Goal: Obtain resource: Obtain resource

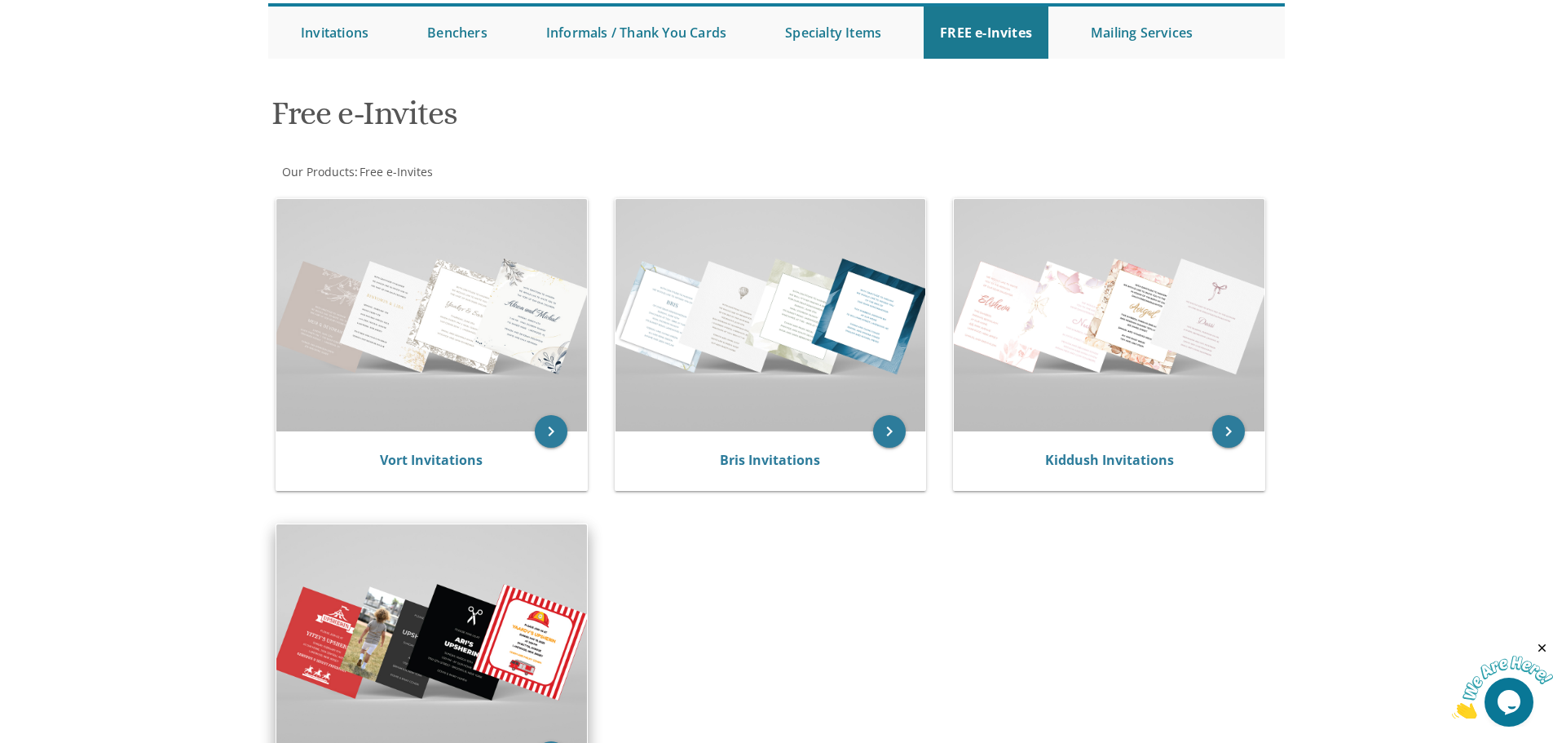
click at [438, 613] on img at bounding box center [431, 640] width 311 height 232
click at [487, 655] on img at bounding box center [431, 640] width 311 height 232
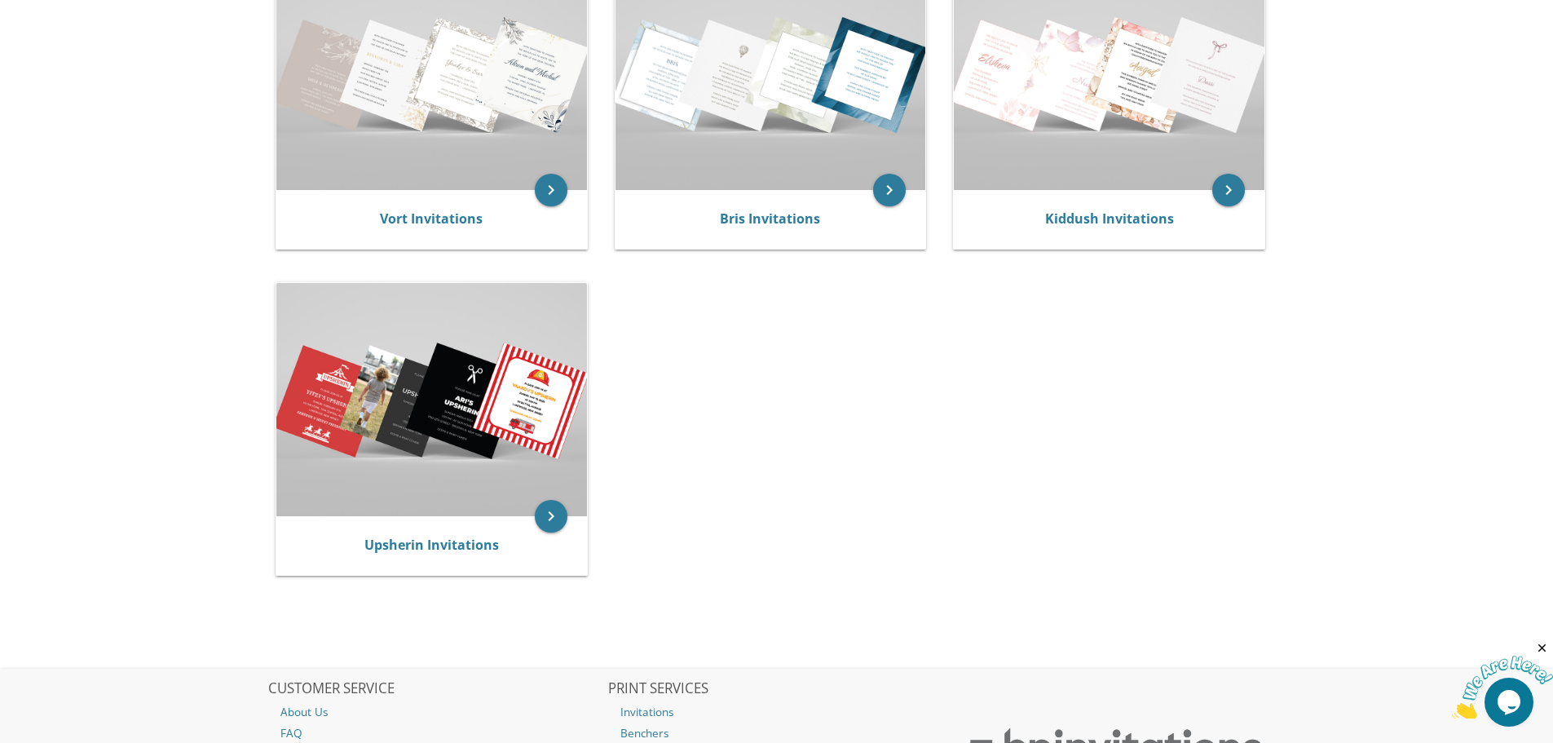
scroll to position [408, 0]
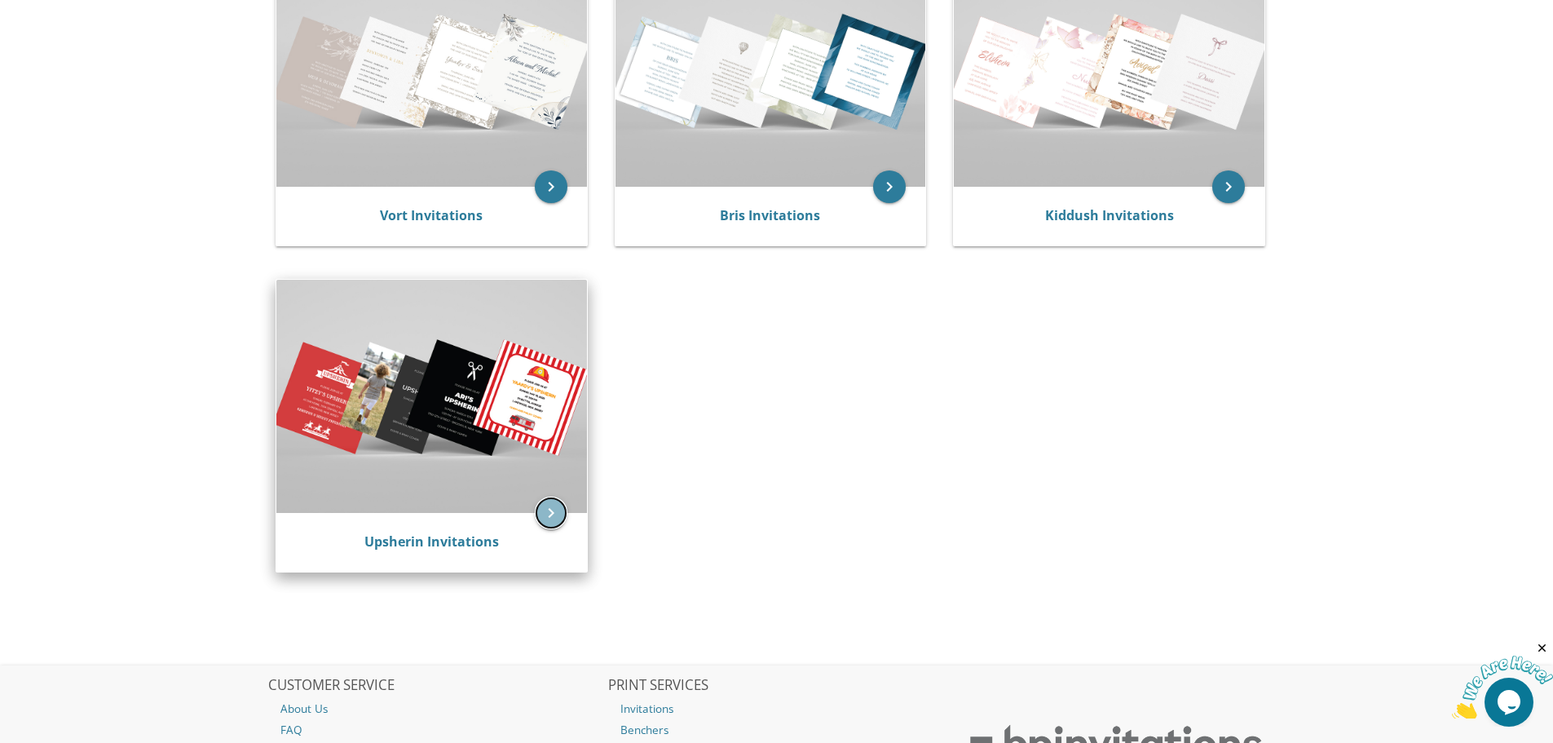
click at [545, 510] on icon "keyboard_arrow_right" at bounding box center [551, 512] width 33 height 33
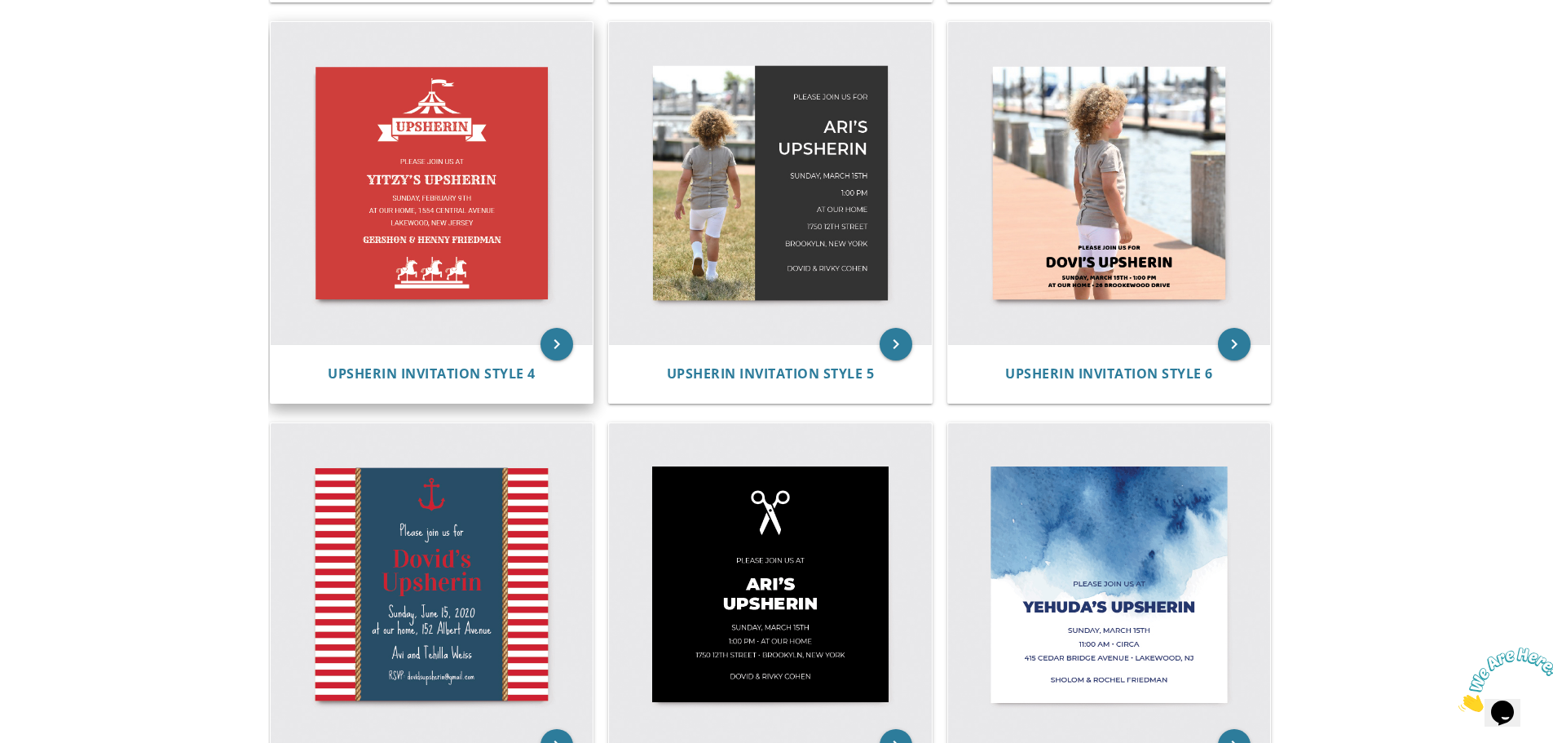
scroll to position [652, 0]
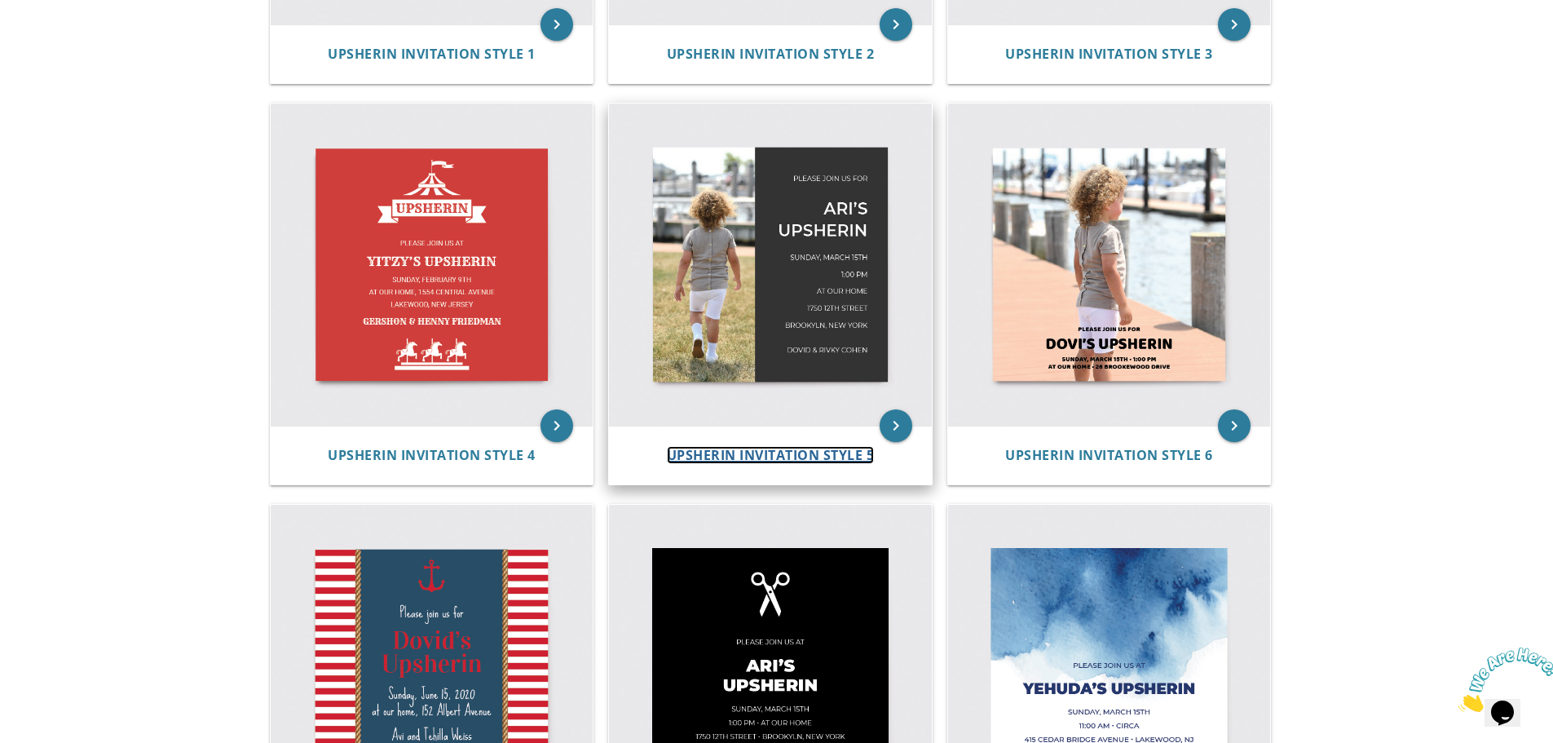
click at [780, 452] on span "Upsherin Invitation Style 5" at bounding box center [771, 455] width 208 height 18
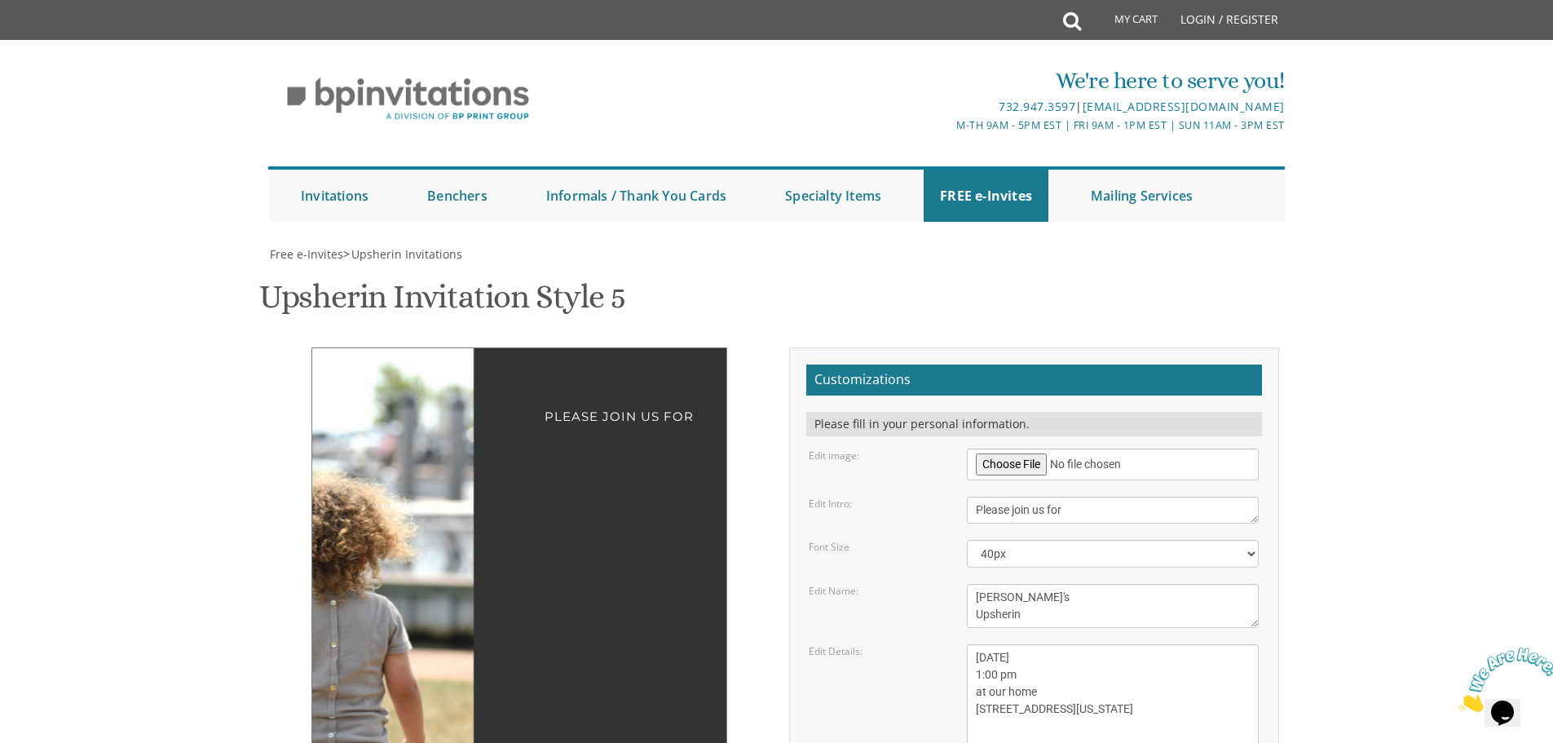
scroll to position [163, 0]
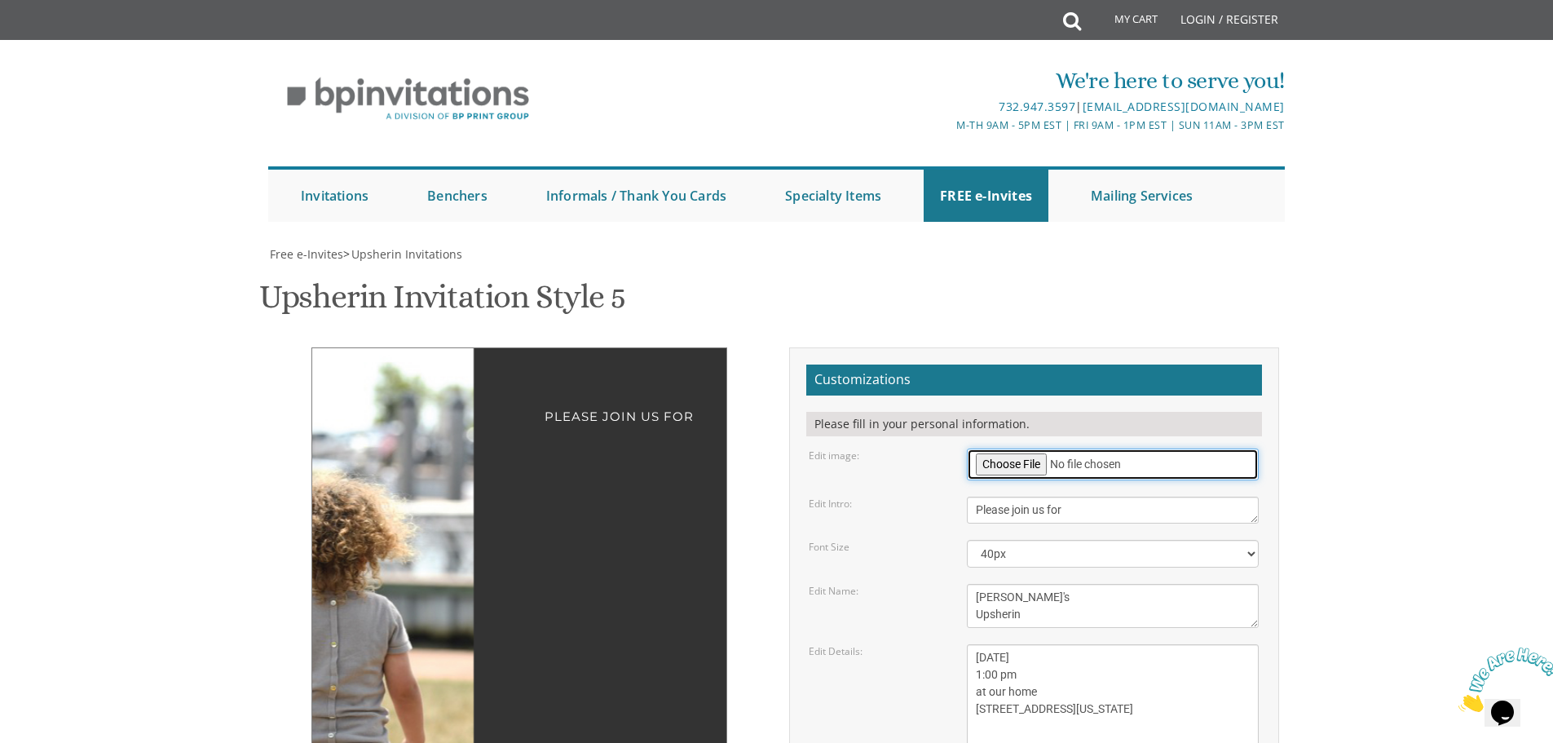
click at [1034, 448] on input "file" at bounding box center [1113, 464] width 292 height 32
type input "C:\fakepath\-3885983342249044024.jpg"
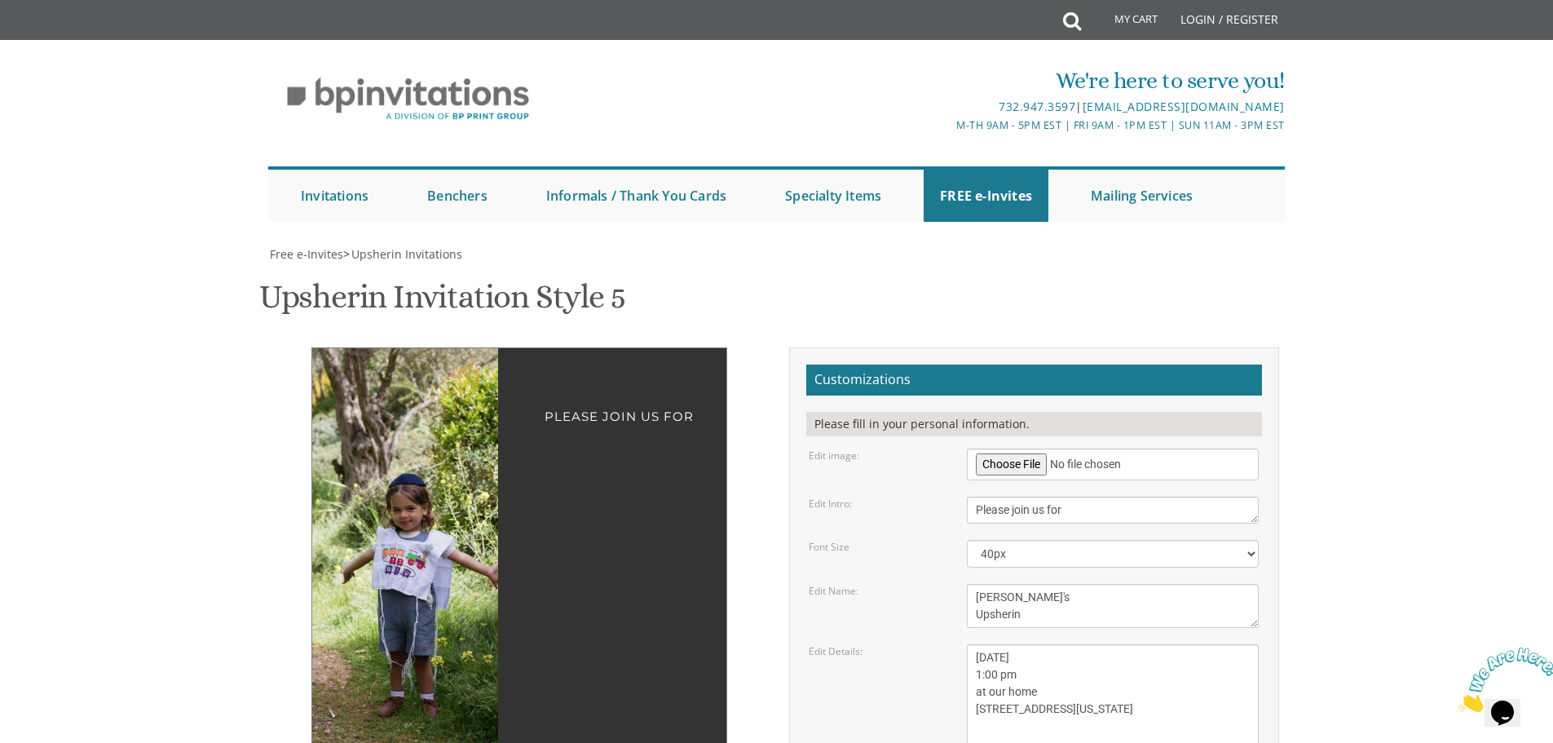
drag, startPoint x: 435, startPoint y: 392, endPoint x: 392, endPoint y: 391, distance: 42.4
click at [392, 391] on img at bounding box center [410, 558] width 280 height 420
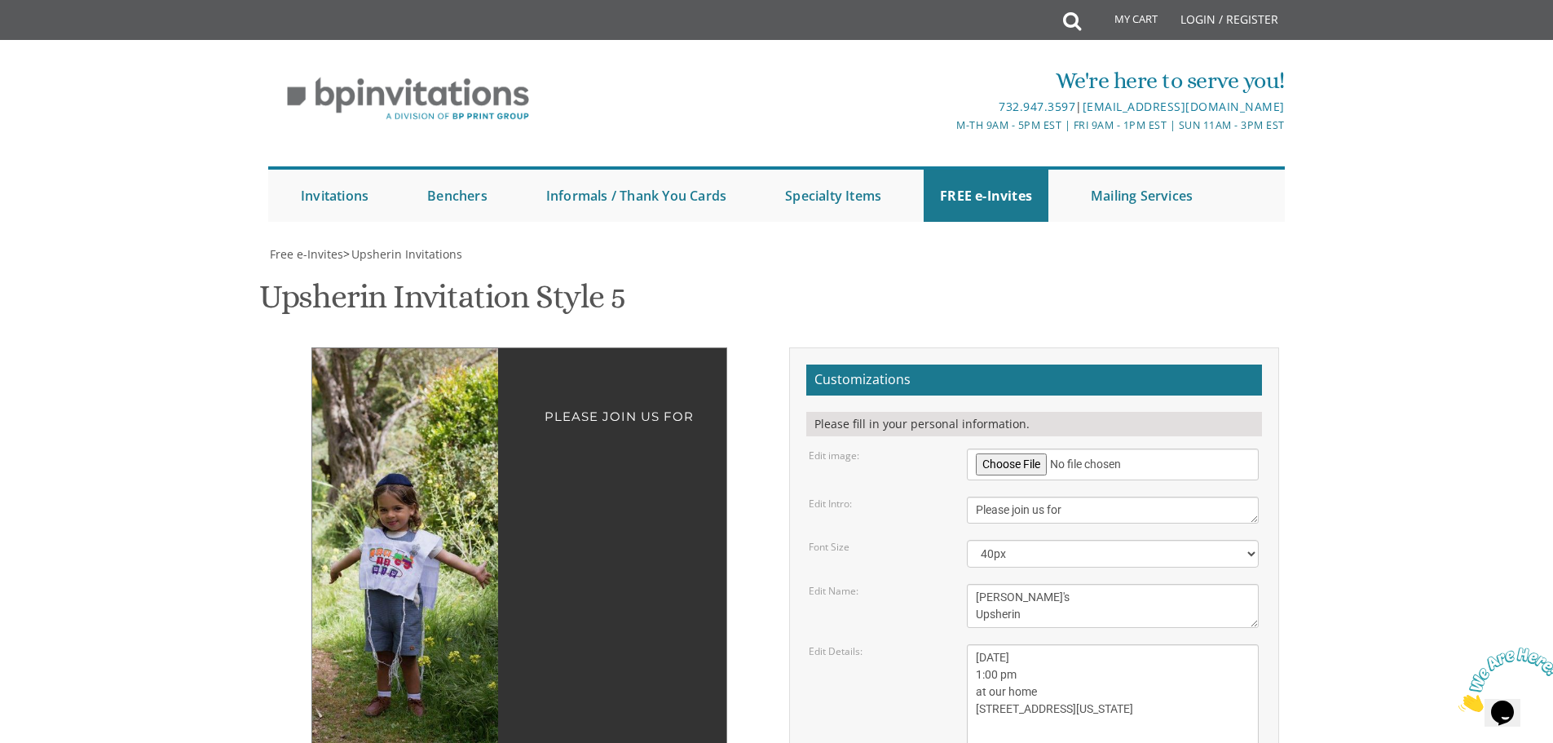
drag, startPoint x: 377, startPoint y: 401, endPoint x: 397, endPoint y: 398, distance: 19.8
click at [397, 398] on img at bounding box center [397, 558] width 280 height 420
drag, startPoint x: 1021, startPoint y: 431, endPoint x: 940, endPoint y: 424, distance: 81.9
click at [940, 584] on div "Edit Name: Ari's Upsherin" at bounding box center [1033, 606] width 474 height 44
type textarea "Shaul's Upsherin"
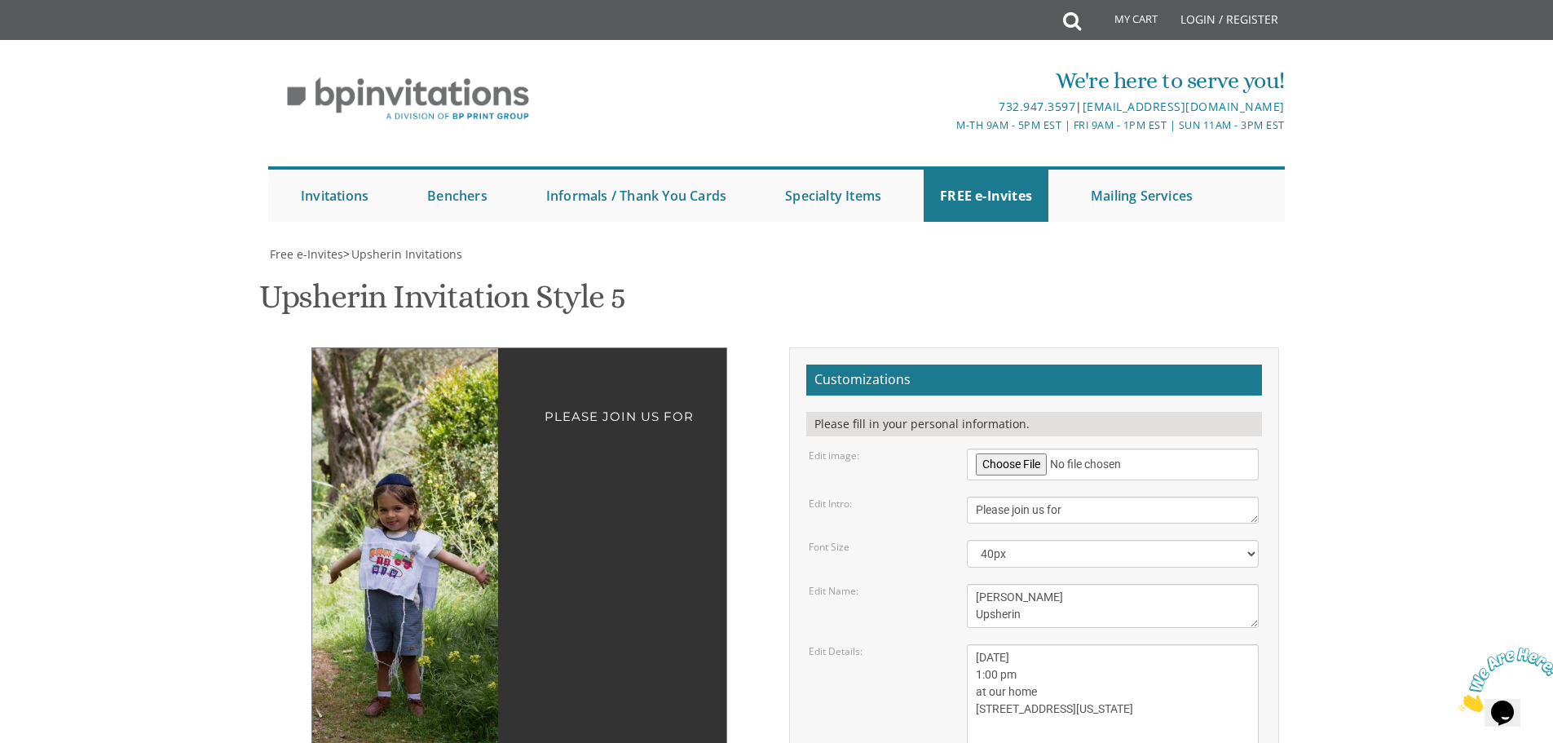
drag, startPoint x: 1013, startPoint y: 496, endPoint x: 960, endPoint y: 496, distance: 53.0
click at [960, 644] on div "Sunday, March 15th 1:00 pm at our home 1750 E 12th street Brookyln, New York" at bounding box center [1113, 700] width 316 height 113
drag, startPoint x: 1039, startPoint y: 527, endPoint x: 964, endPoint y: 527, distance: 75.0
click at [964, 644] on div "Sunday, March 15th 1:00 pm at our home 1750 E 12th street Brookyln, New York" at bounding box center [1113, 700] width 316 height 113
drag, startPoint x: 975, startPoint y: 529, endPoint x: 1079, endPoint y: 529, distance: 103.5
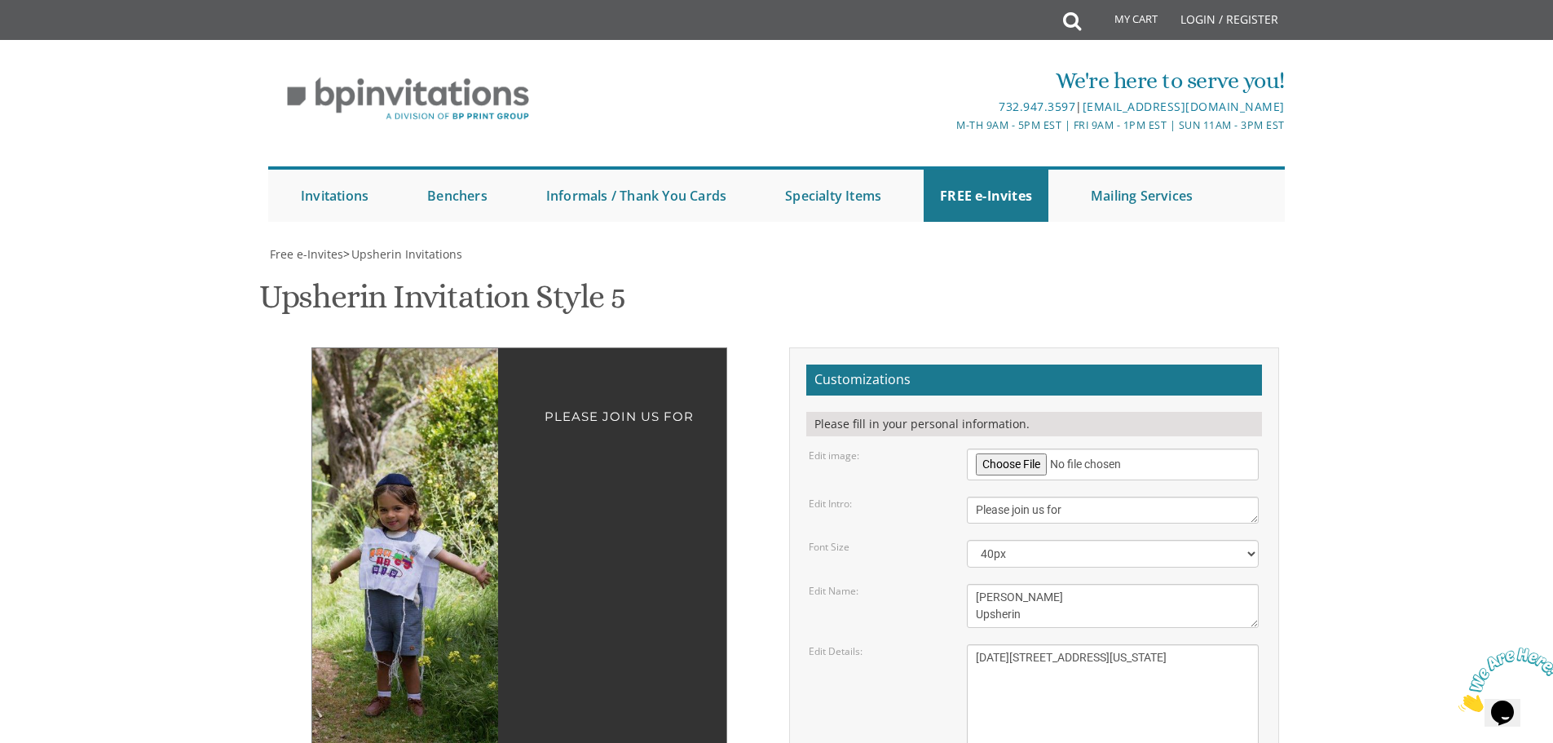
click at [1079, 644] on textarea "Sunday, March 15th 1:00 pm at our home 1750 E 12th street Brookyln, New York" at bounding box center [1113, 700] width 292 height 113
drag, startPoint x: 973, startPoint y: 496, endPoint x: 1013, endPoint y: 496, distance: 39.9
click at [1013, 644] on textarea "Sunday, March 15th 1:00 pm at our home 1750 E 12th street Brookyln, New York" at bounding box center [1113, 700] width 292 height 113
drag, startPoint x: 1024, startPoint y: 492, endPoint x: 1080, endPoint y: 495, distance: 56.3
click at [1080, 644] on textarea "Sunday, March 15th 1:00 pm at our home 1750 E 12th street Brookyln, New York" at bounding box center [1113, 700] width 292 height 113
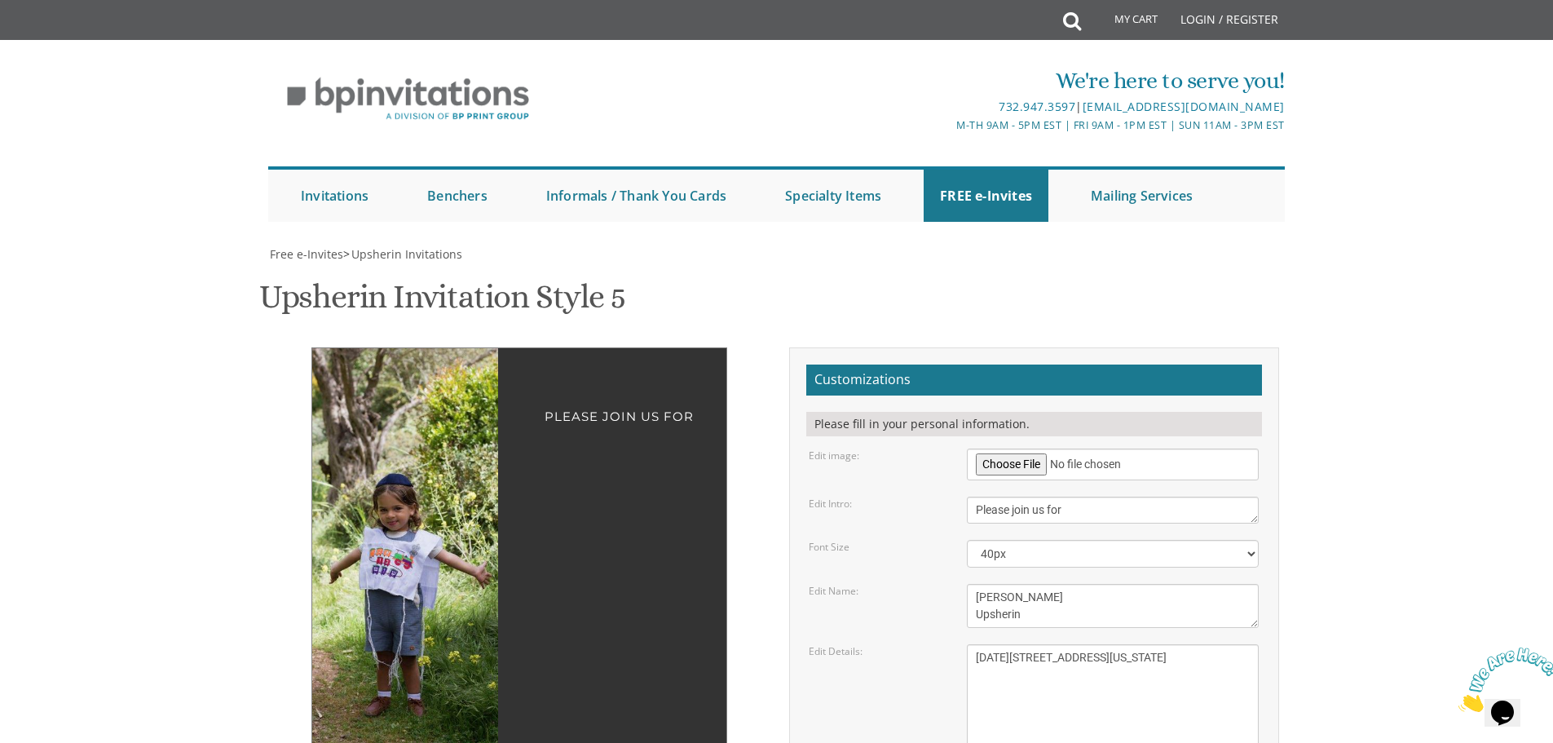
click at [980, 644] on textarea "Sunday, March 15th 1:00 pm at our home 1750 E 12th street Brookyln, New York" at bounding box center [1113, 700] width 292 height 113
drag, startPoint x: 973, startPoint y: 526, endPoint x: 1099, endPoint y: 532, distance: 126.5
click at [1099, 644] on textarea "Sunday, March 15th 1:00 pm at our home 1750 E 12th street Brookyln, New York" at bounding box center [1113, 700] width 292 height 113
drag, startPoint x: 1081, startPoint y: 545, endPoint x: 919, endPoint y: 547, distance: 162.2
click at [919, 644] on div "Edit Details: Sunday, March 15th 1:00 pm at our home 1750 E 12th street Brookyl…" at bounding box center [1033, 700] width 474 height 113
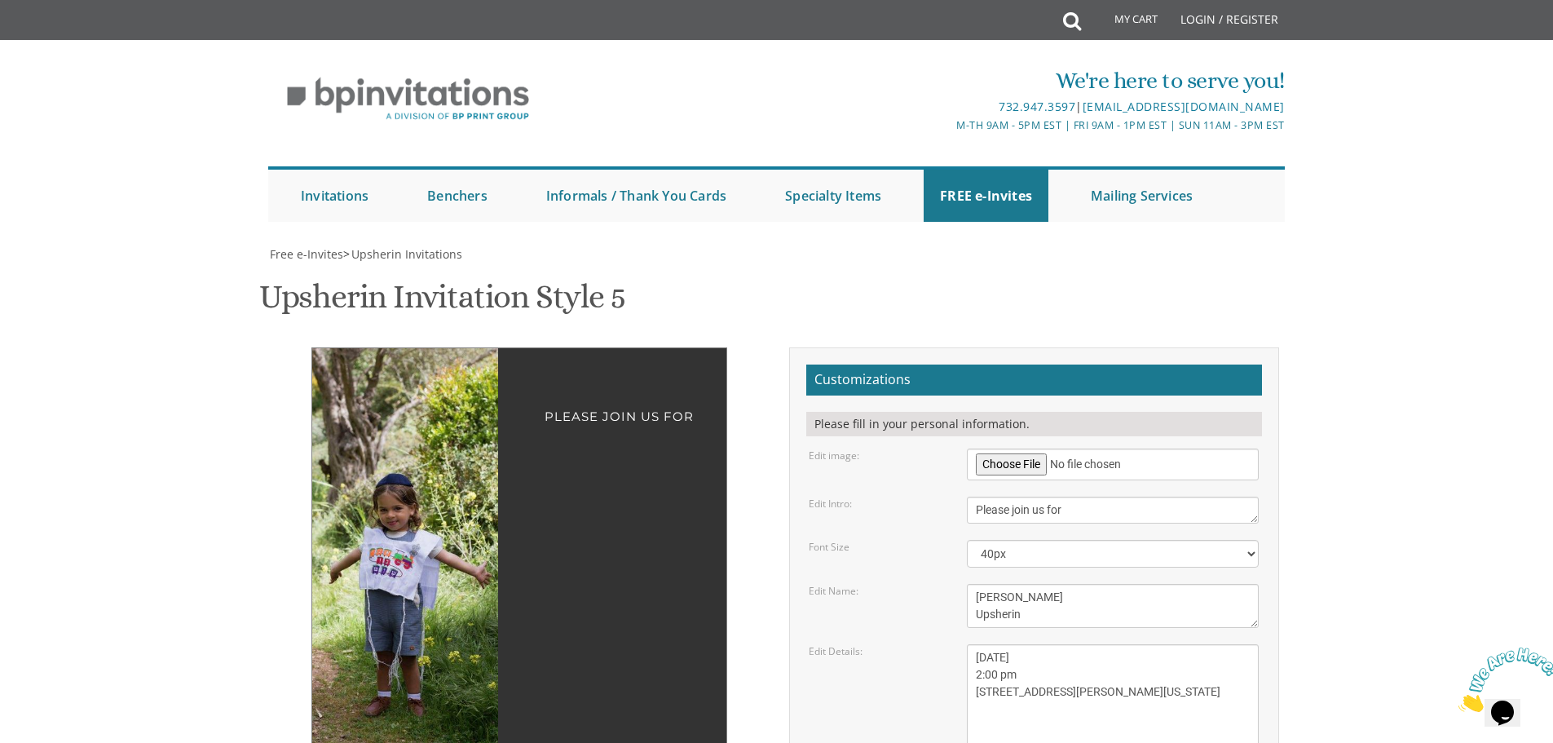
type textarea "Tuesday, September 2nd 2:00 pm 265 Bartley Jackson, New Jersey"
drag, startPoint x: 1094, startPoint y: 616, endPoint x: 902, endPoint y: 595, distance: 192.7
click at [902, 595] on form "Customizations Please fill in your personal information. Edit image: Edit Intro…" at bounding box center [1034, 654] width 456 height 580
type textarea "Rachamim & Irah Maslaton"
click at [1079, 644] on textarea "Sunday, March 15th 1:00 pm at our home 1750 E 12th street Brookyln, New York" at bounding box center [1113, 700] width 292 height 113
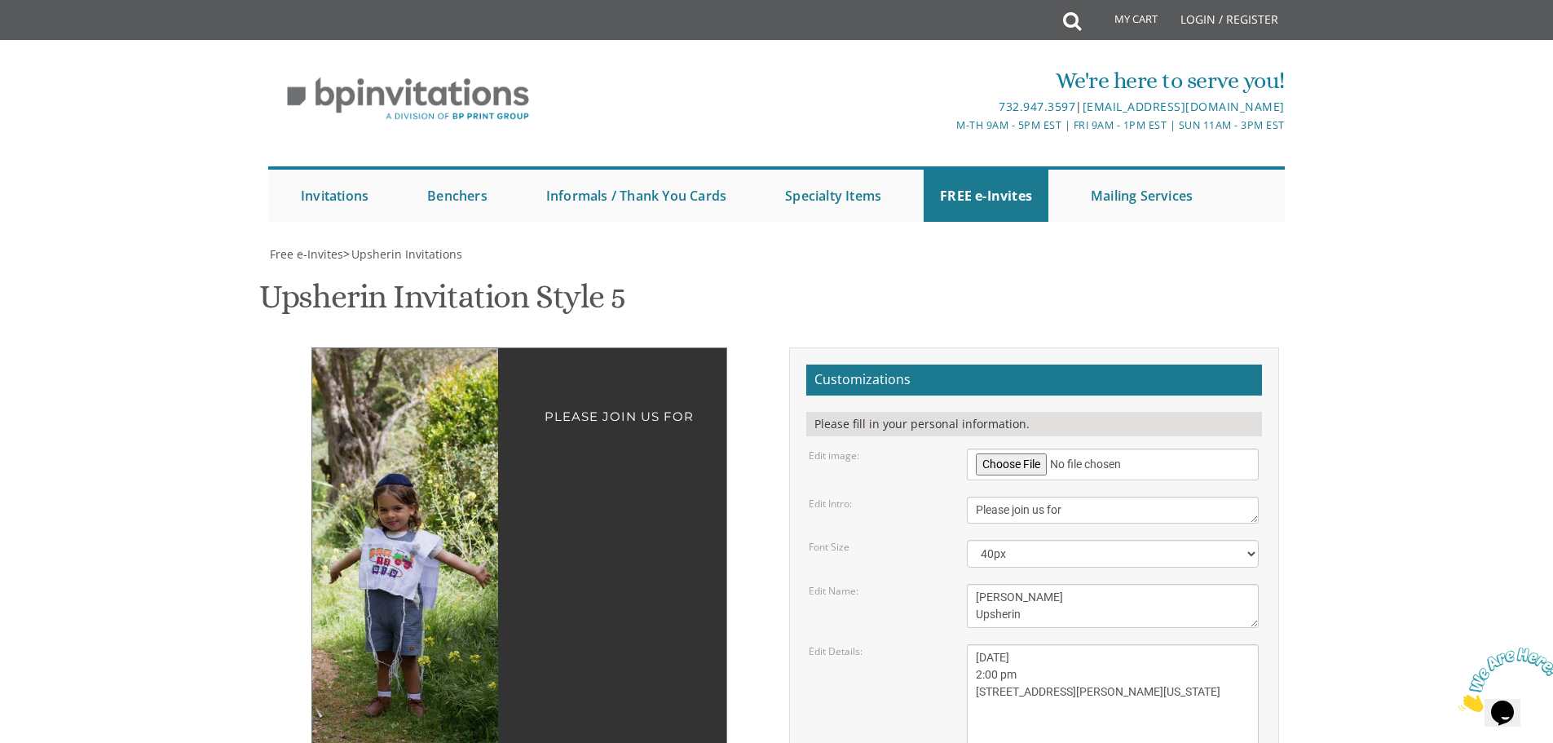
type input "[EMAIL_ADDRESS][DOMAIN_NAME]"
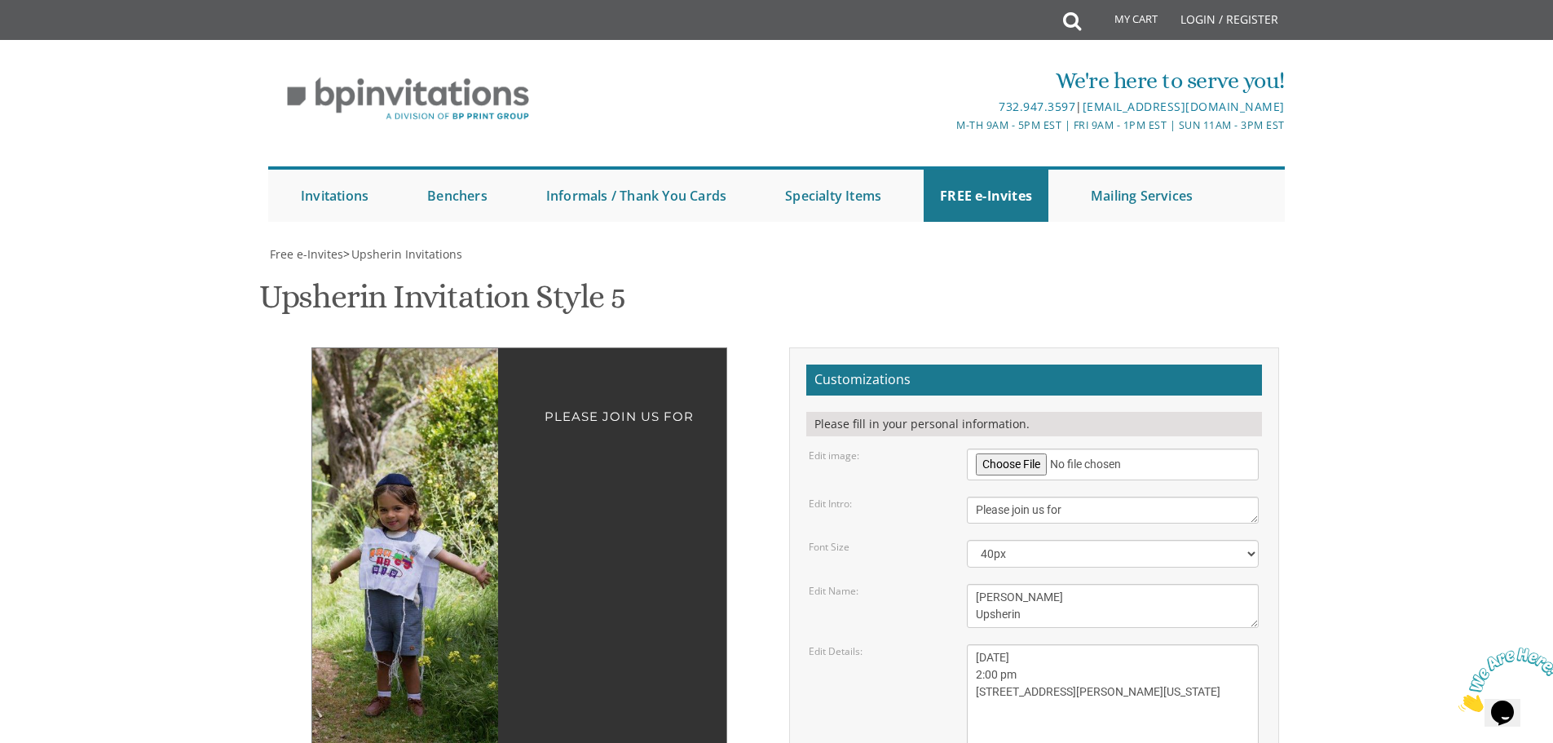
scroll to position [0, 0]
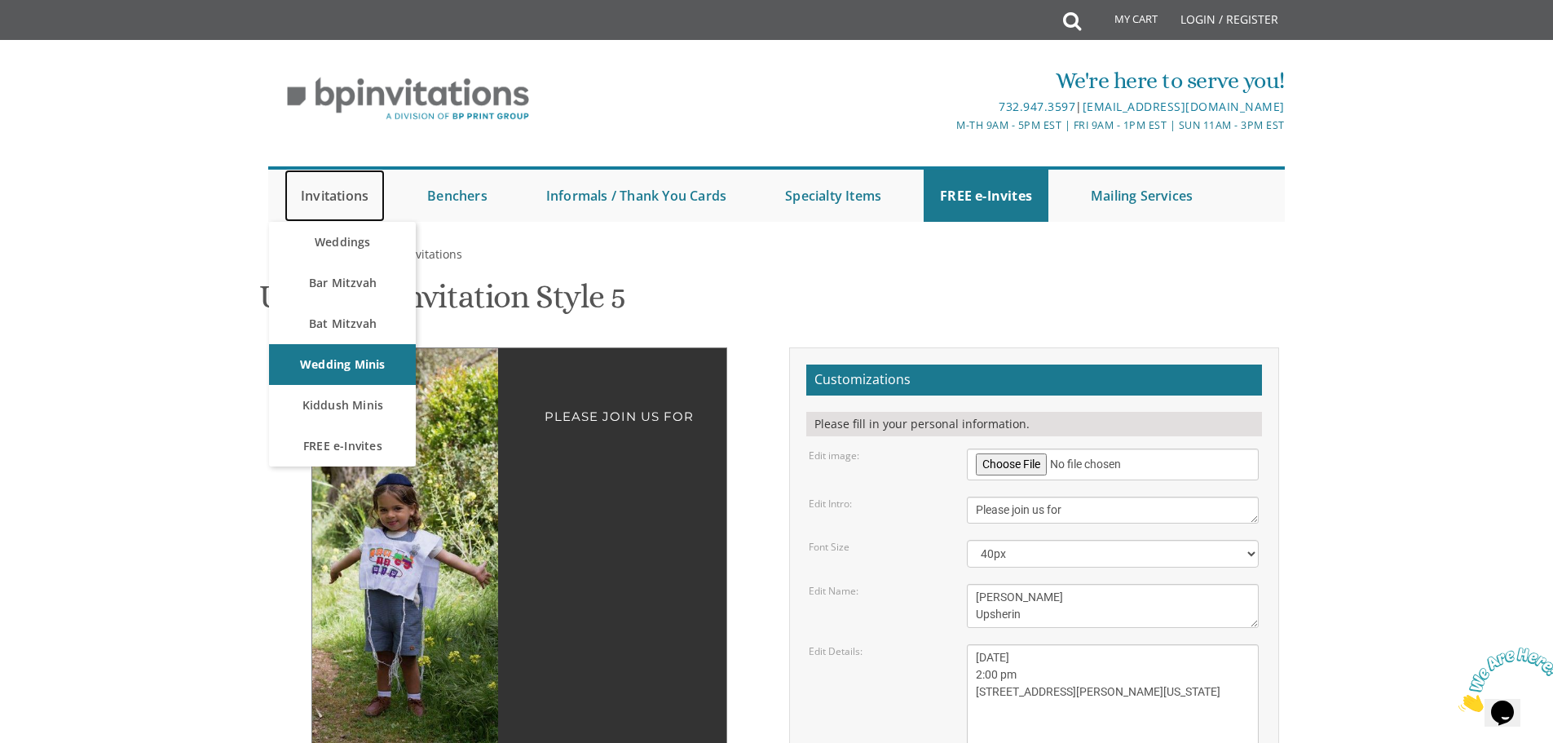
click at [345, 201] on link "Invitations" at bounding box center [335, 196] width 100 height 52
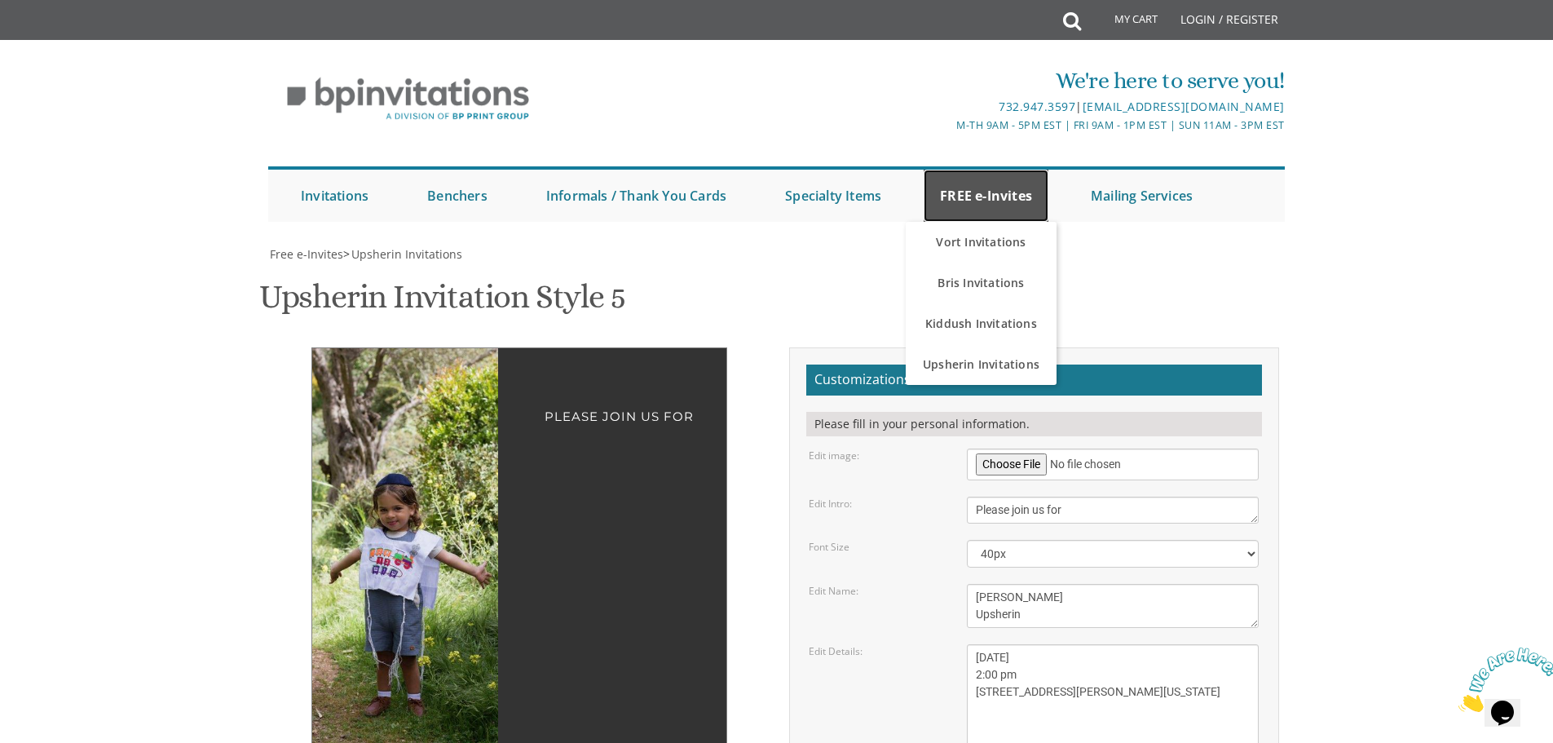
click at [984, 196] on link "FREE e-Invites" at bounding box center [986, 196] width 125 height 52
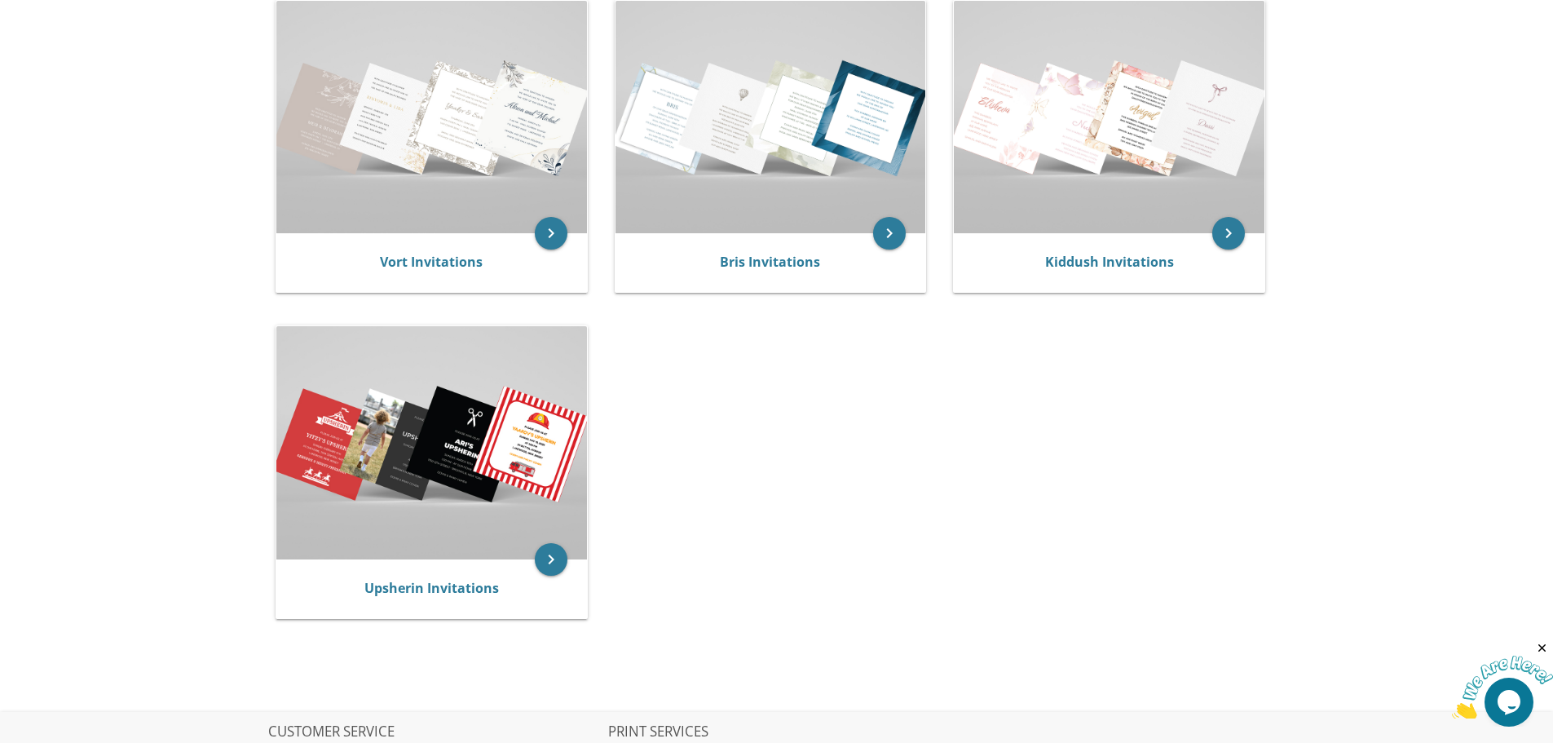
scroll to position [326, 0]
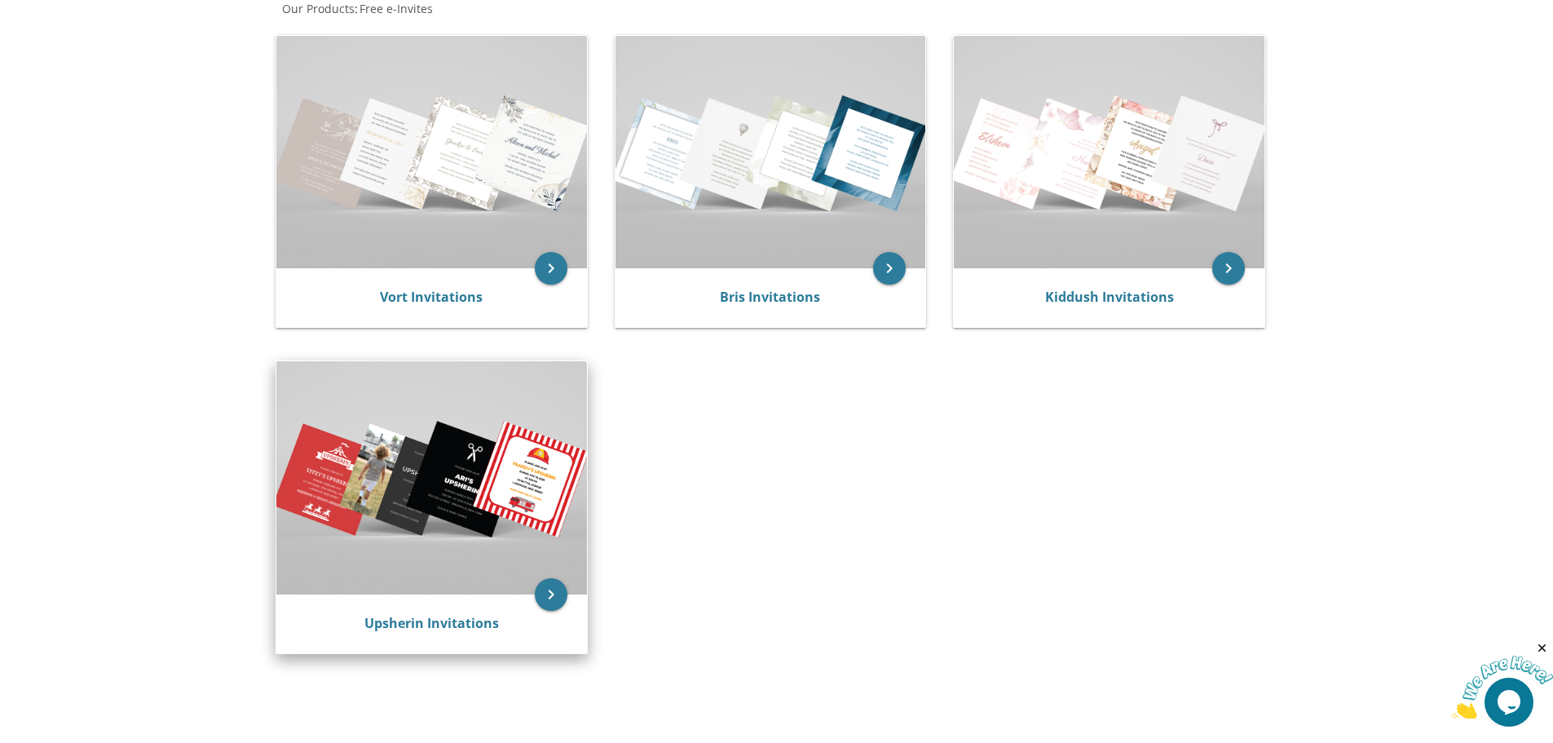
click at [435, 470] on img at bounding box center [431, 477] width 311 height 232
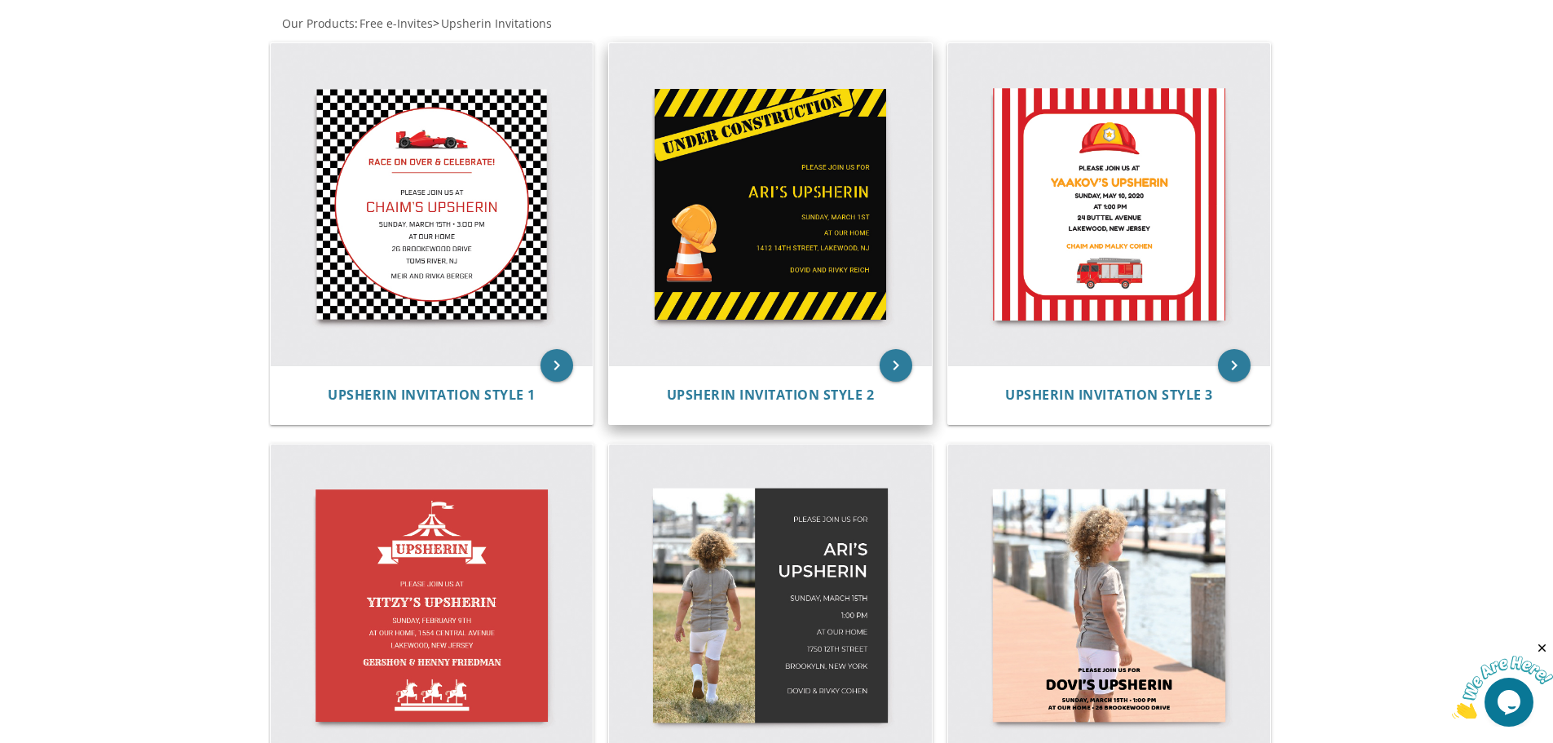
scroll to position [408, 0]
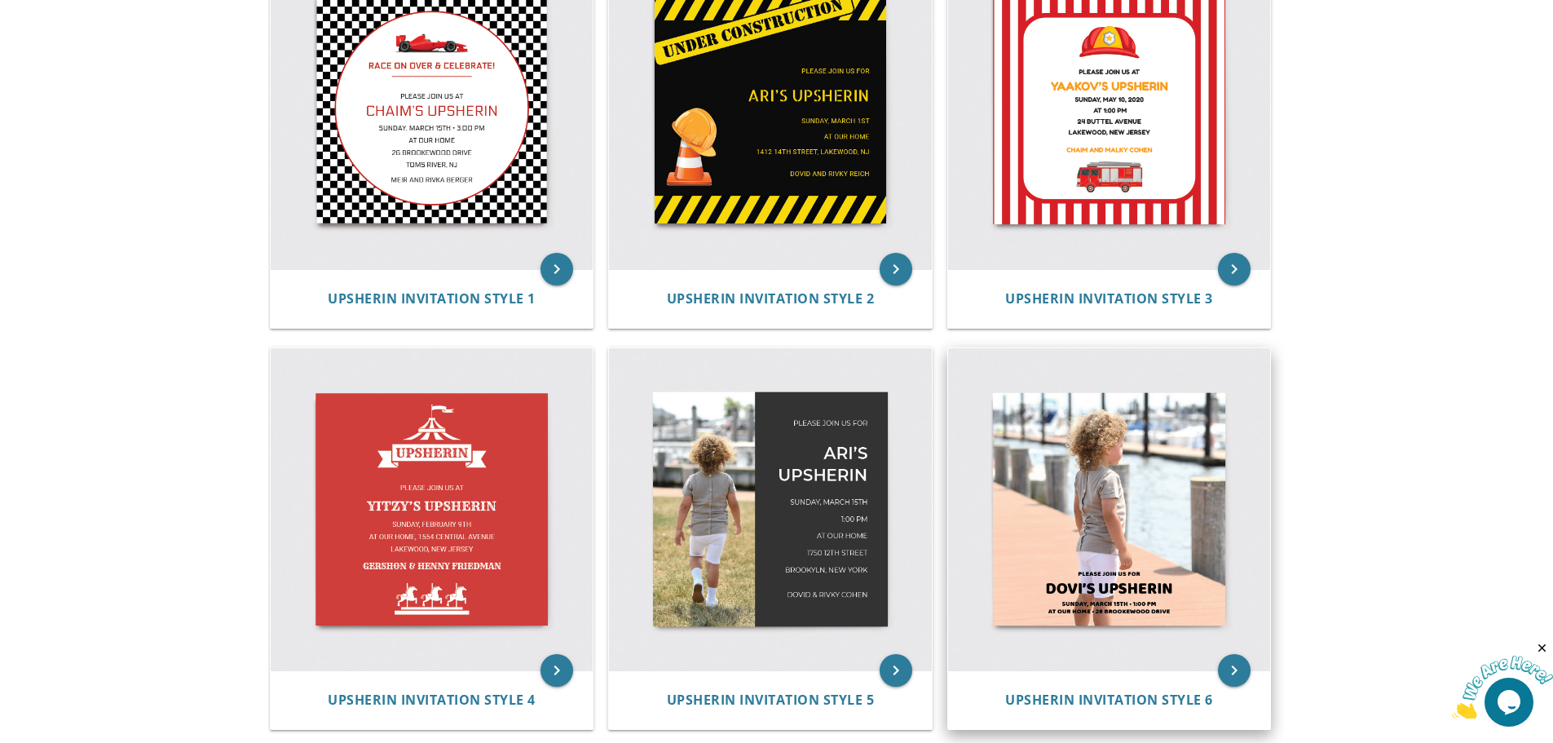
click at [1112, 501] on img at bounding box center [1109, 509] width 323 height 323
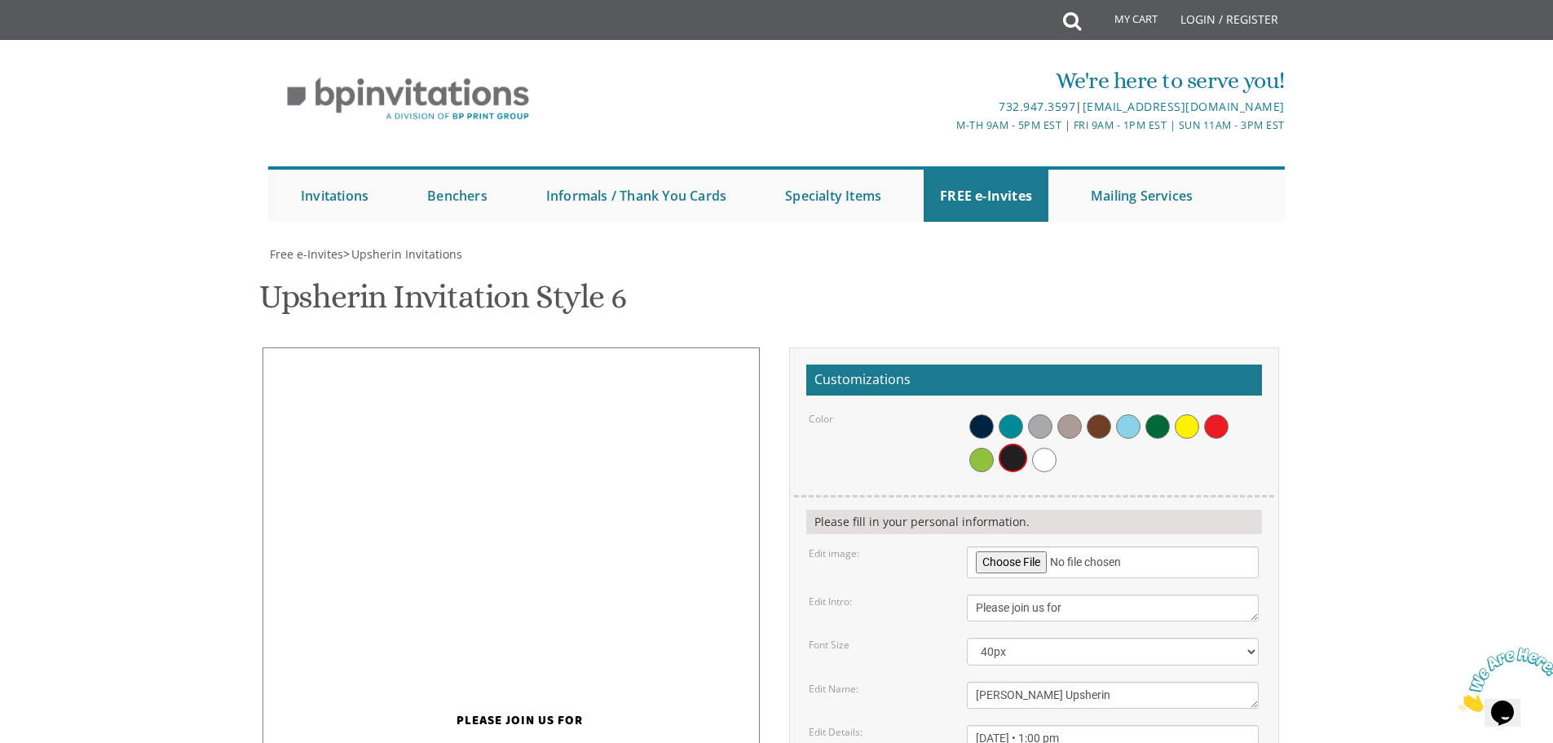
scroll to position [163, 0]
click at [1011, 546] on input "file" at bounding box center [1113, 562] width 292 height 32
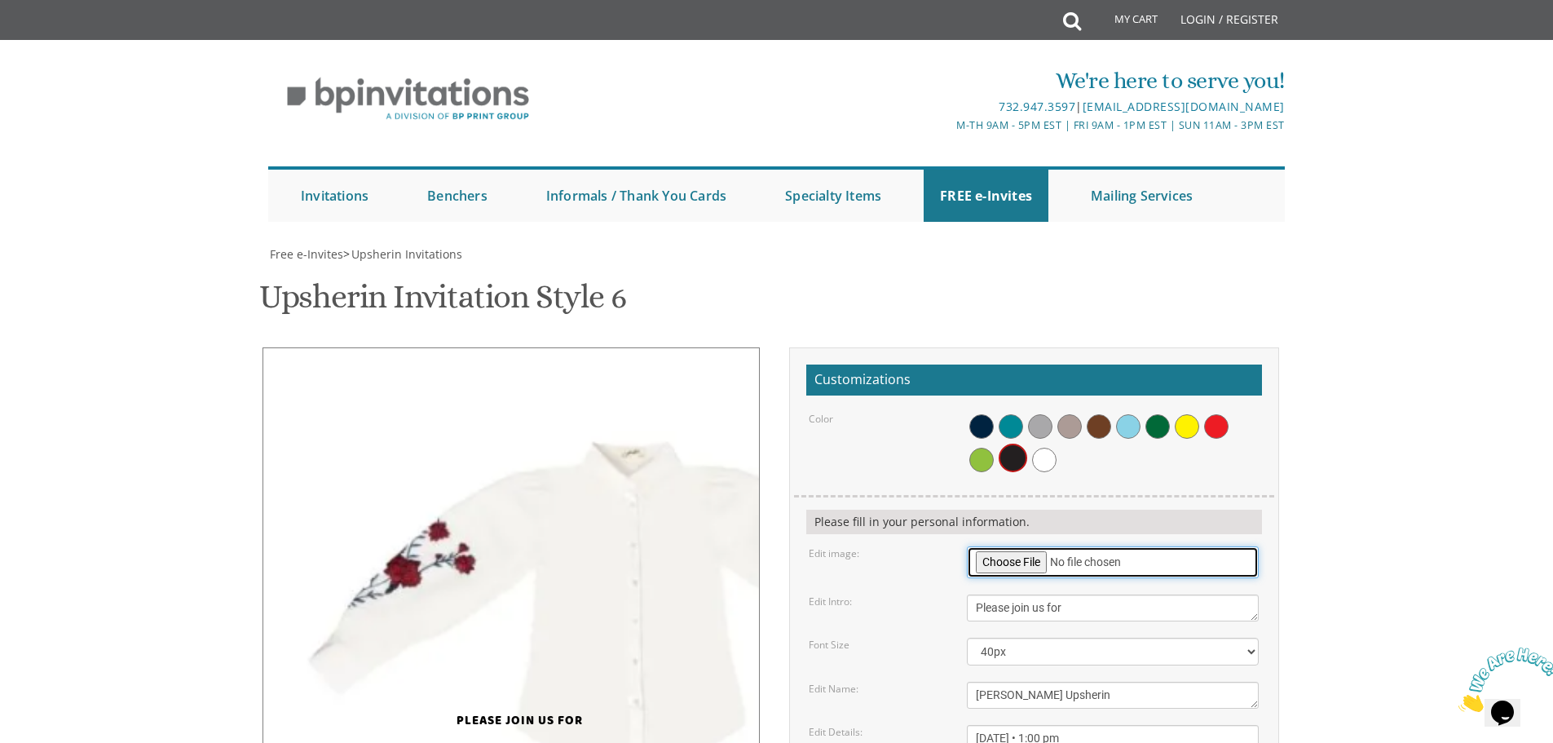
click at [1027, 546] on input "file" at bounding box center [1113, 562] width 292 height 32
type input "C:\fakepath\-3885983342249044024.jpg"
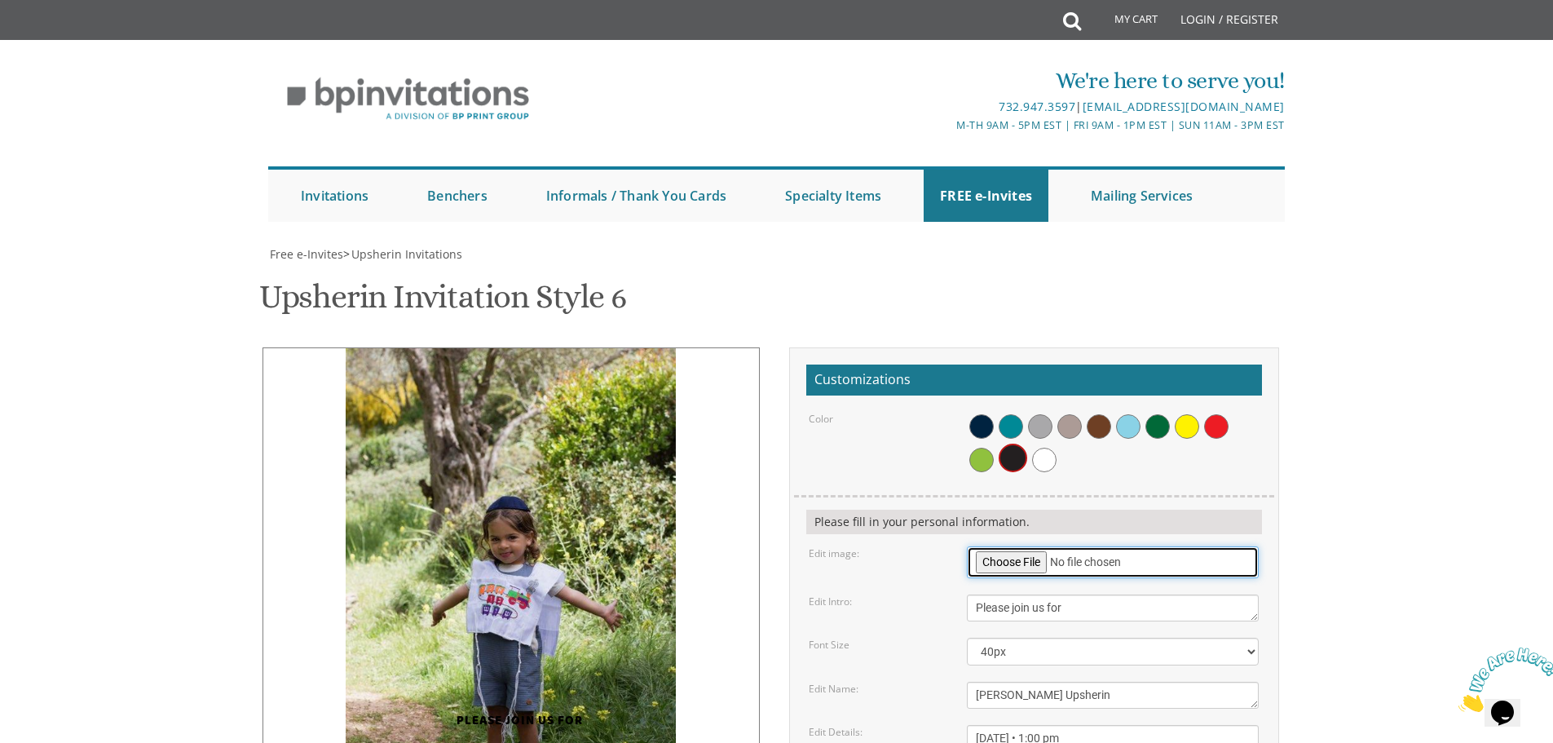
scroll to position [326, 0]
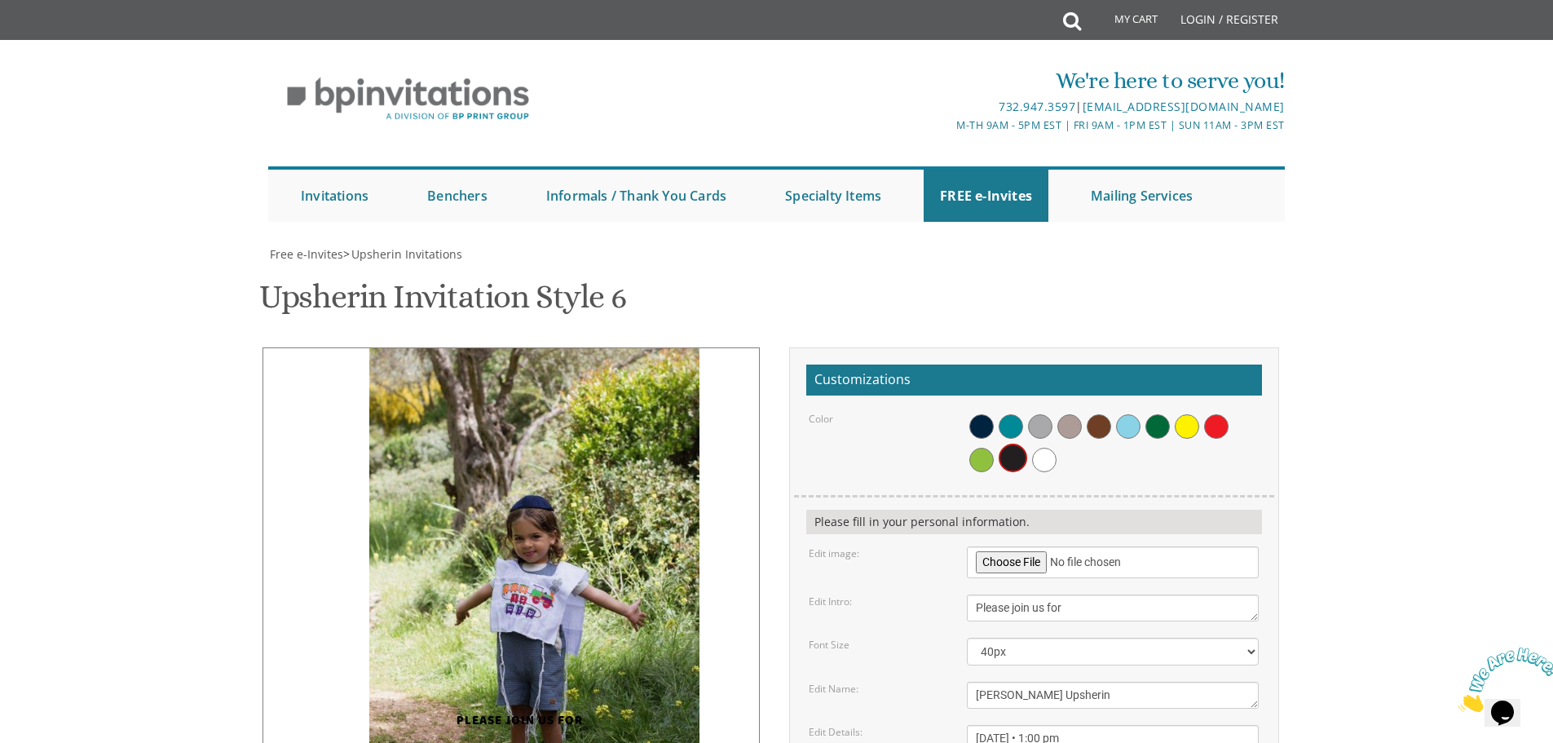
drag, startPoint x: 513, startPoint y: 302, endPoint x: 536, endPoint y: 268, distance: 41.6
click at [536, 347] on img at bounding box center [534, 595] width 330 height 496
drag, startPoint x: 694, startPoint y: 285, endPoint x: 762, endPoint y: 285, distance: 68.5
click at [762, 347] on div "Please join us for Dovi's Upsherin Sunday, March 15th • 1:00 pm at our home • 2…" at bounding box center [520, 596] width 490 height 499
click at [978, 414] on span at bounding box center [981, 426] width 24 height 24
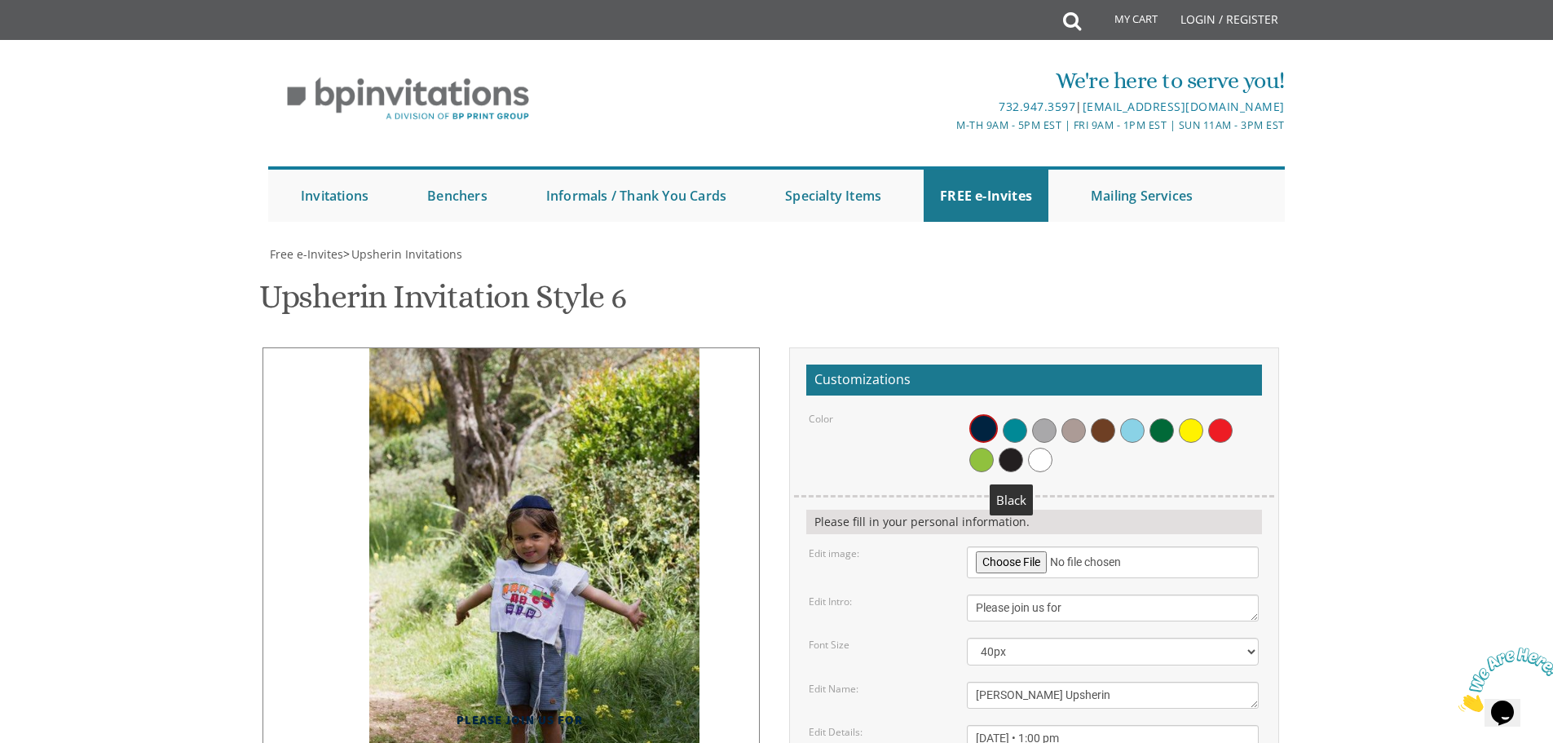
click at [1014, 448] on span at bounding box center [1011, 460] width 24 height 24
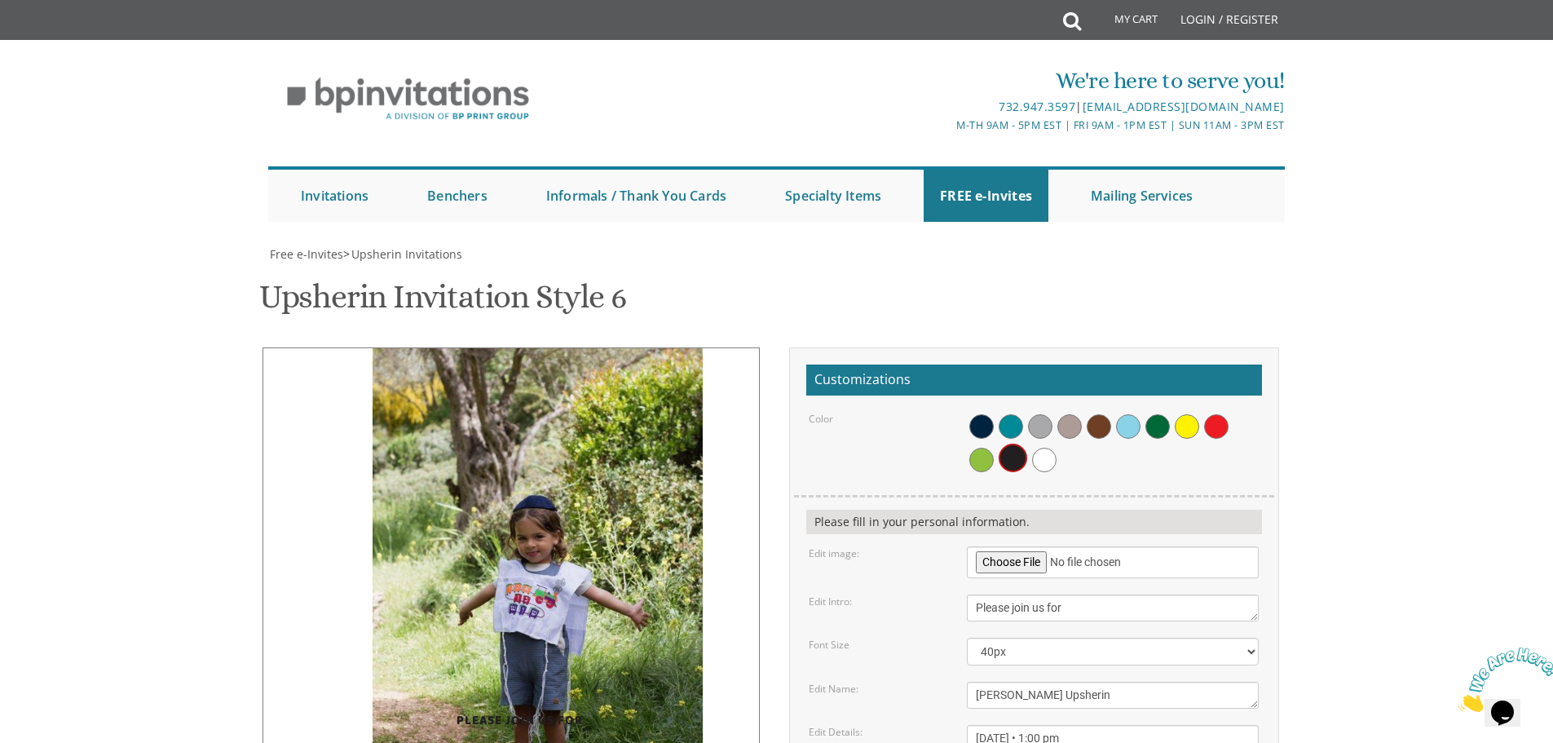
drag, startPoint x: 556, startPoint y: 285, endPoint x: 558, endPoint y: 210, distance: 75.0
click at [558, 347] on img at bounding box center [538, 595] width 330 height 496
click at [1001, 199] on link "FREE e-Invites" at bounding box center [986, 196] width 125 height 52
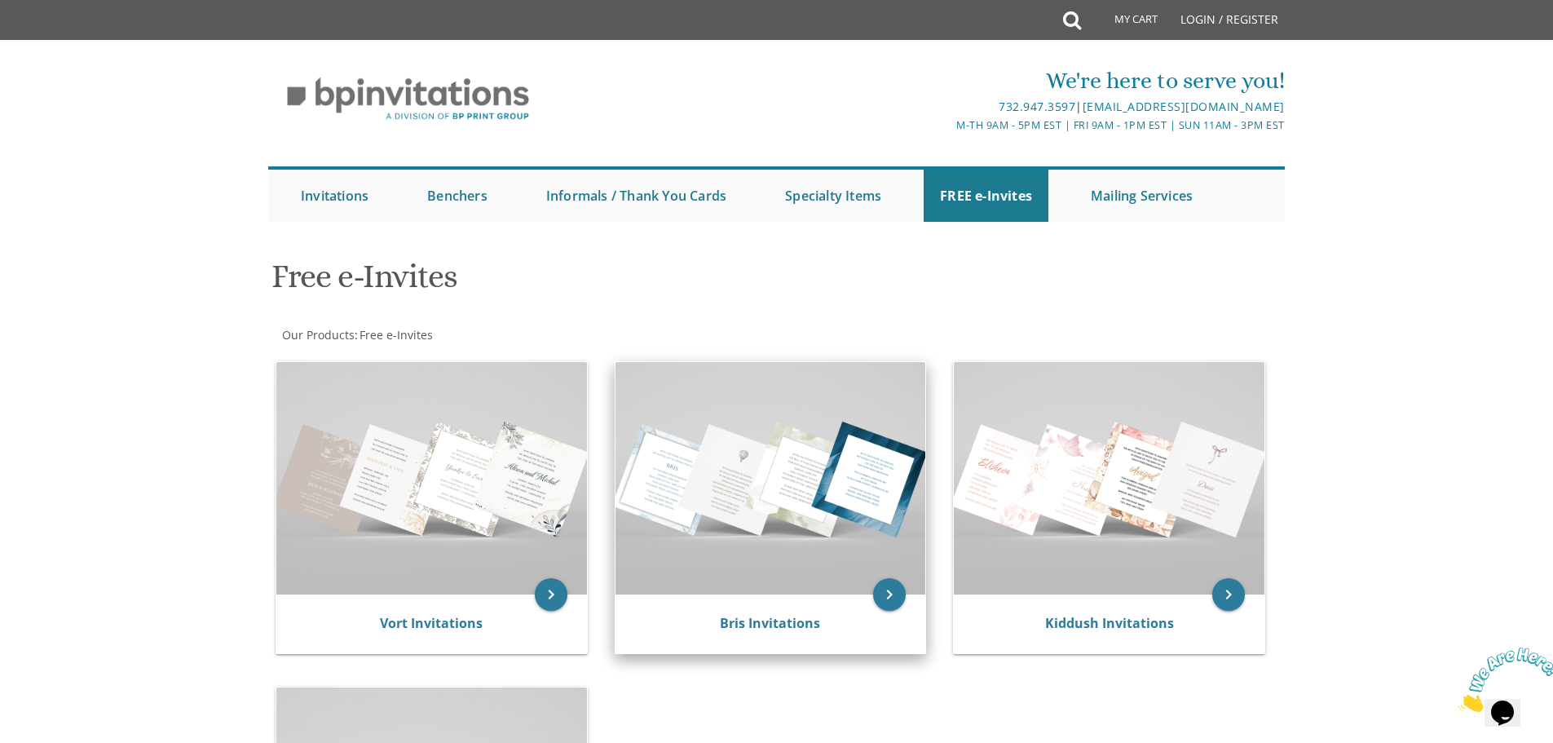
scroll to position [326, 0]
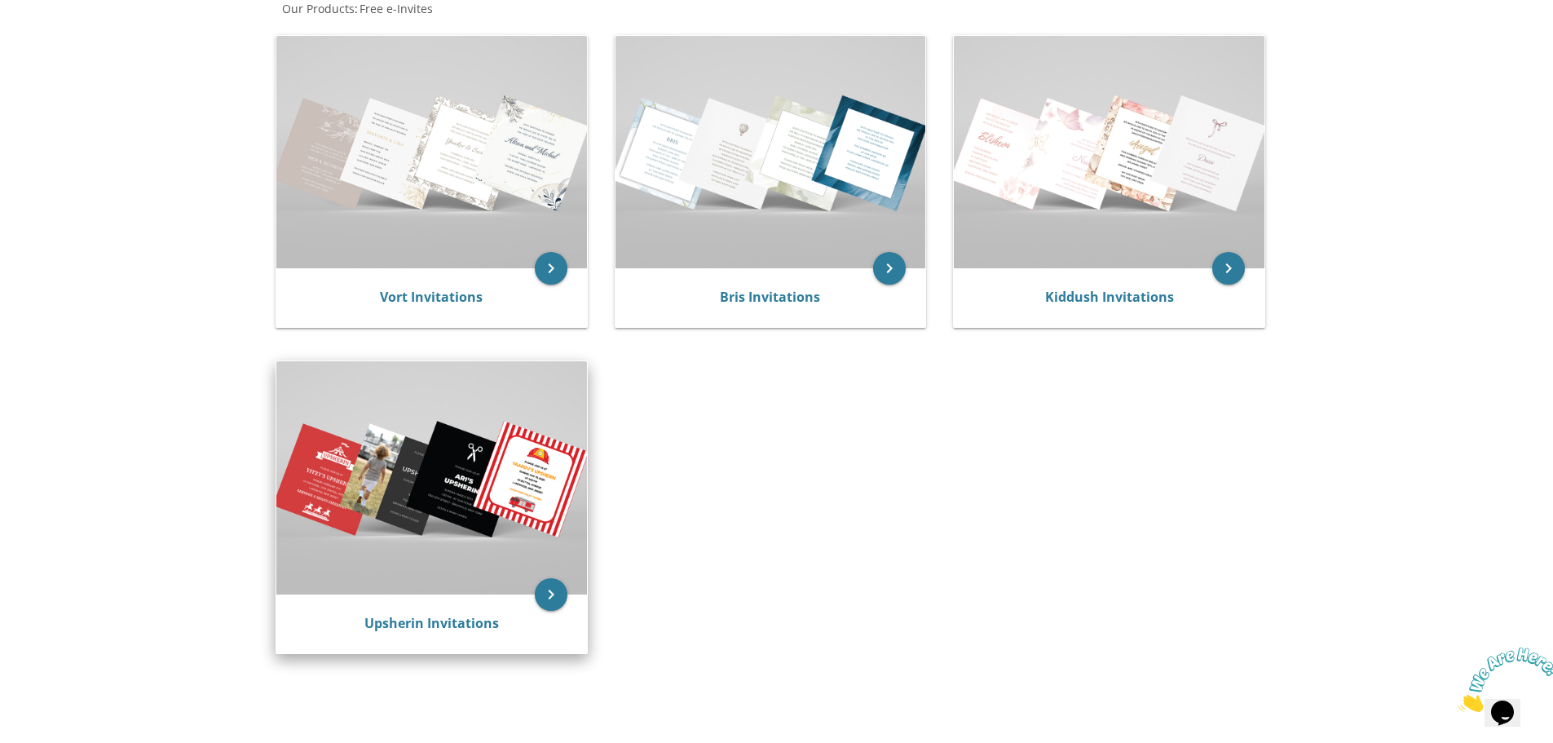
click at [523, 501] on img at bounding box center [431, 477] width 311 height 232
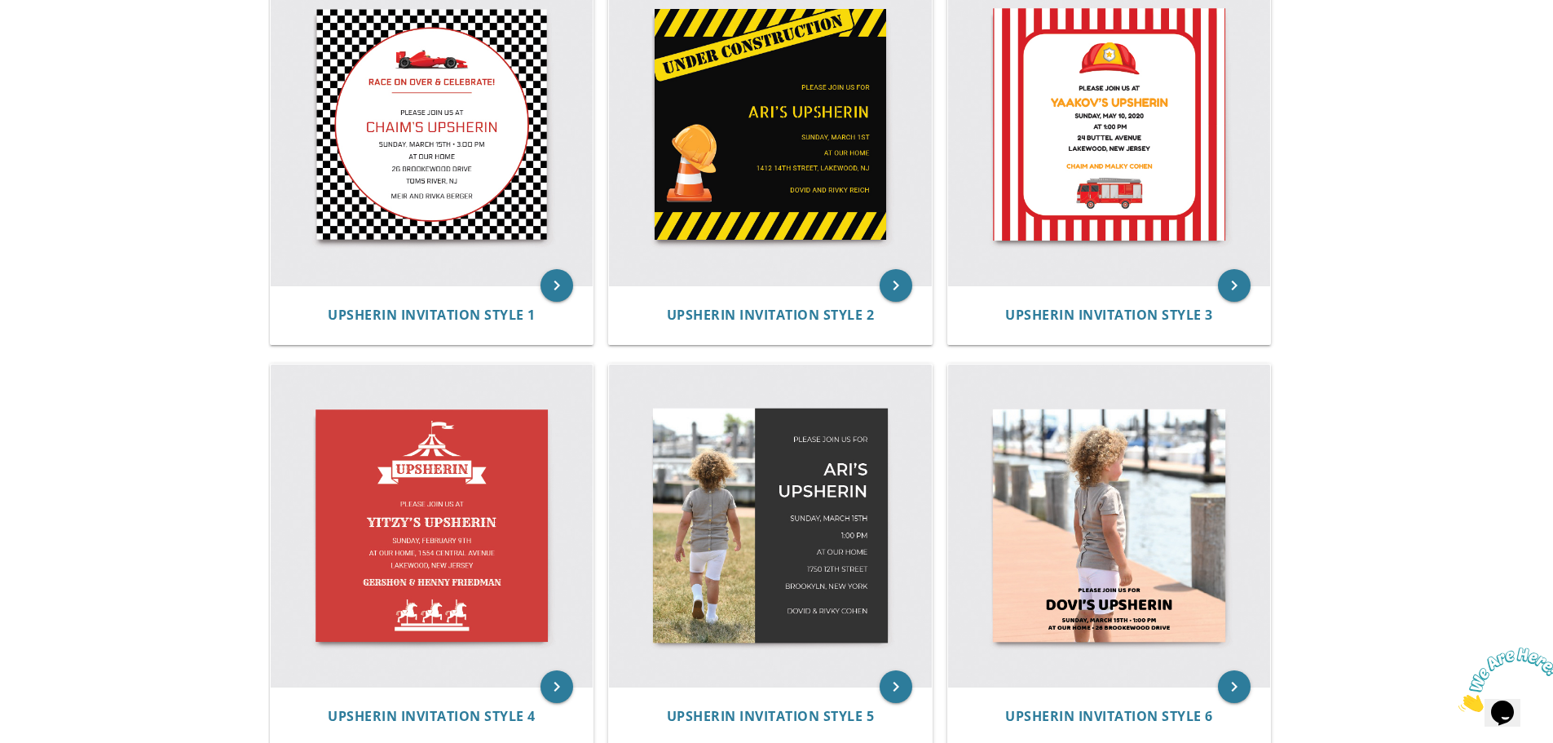
scroll to position [483, 0]
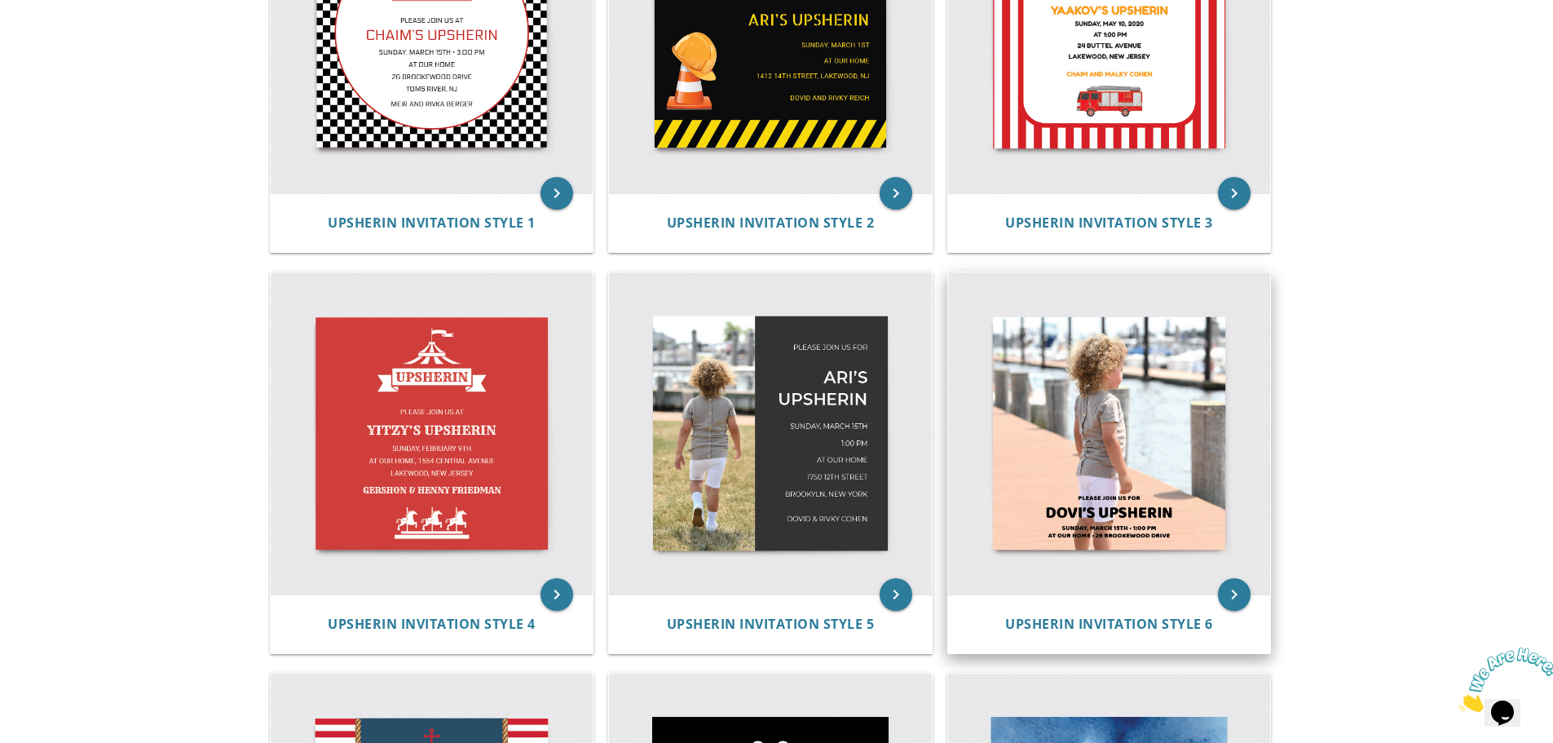
click at [1093, 423] on img at bounding box center [1109, 433] width 323 height 323
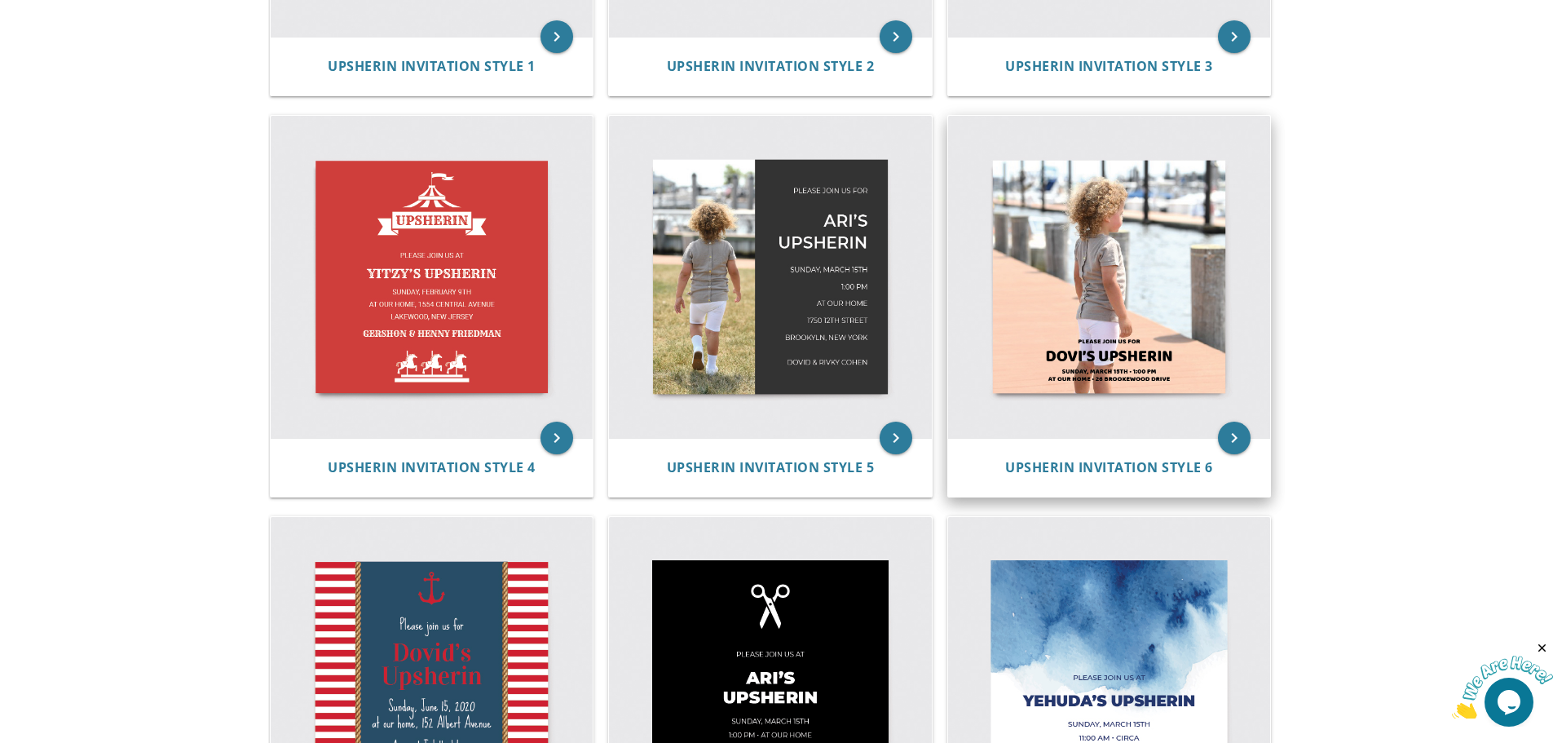
scroll to position [646, 0]
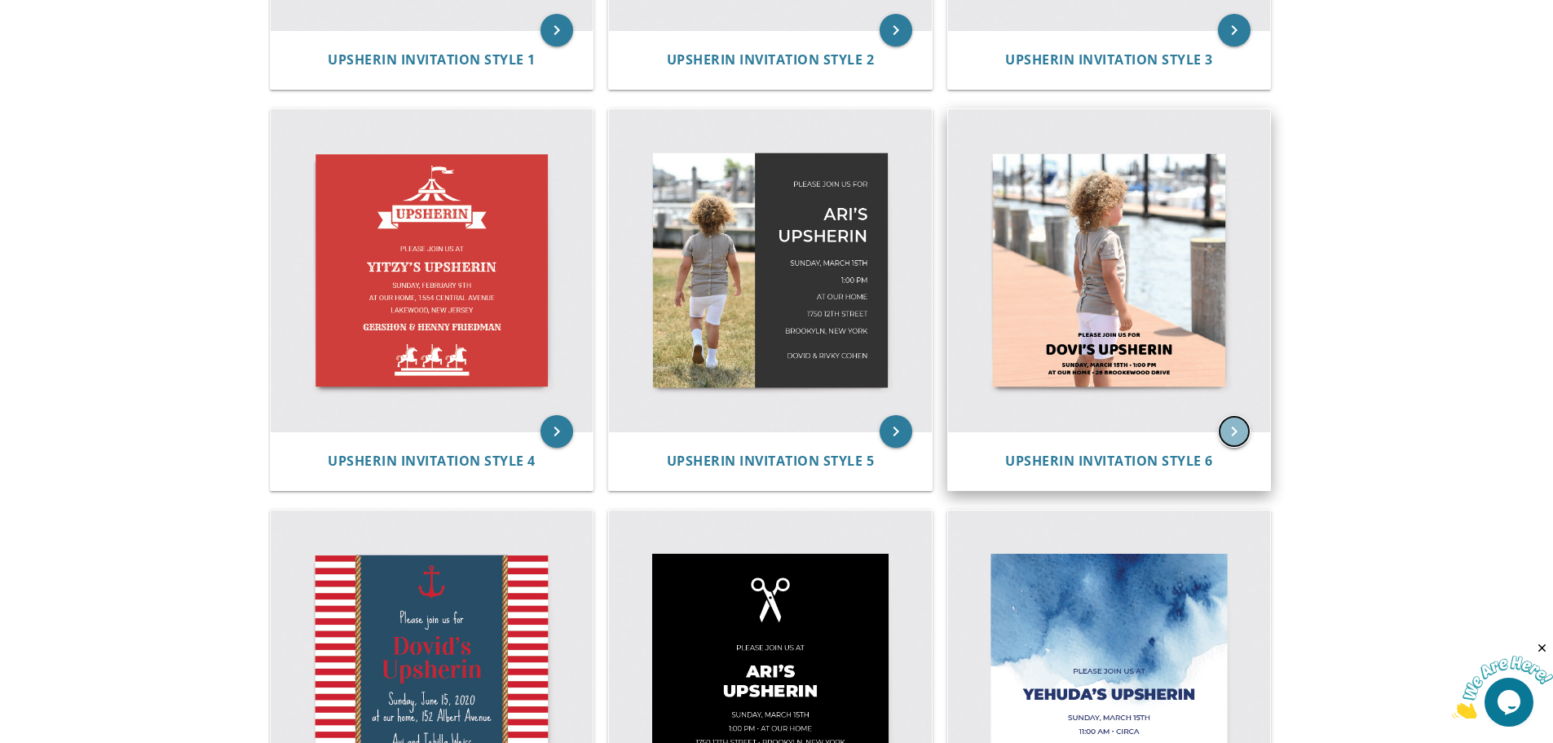
click at [1229, 433] on icon "keyboard_arrow_right" at bounding box center [1234, 431] width 33 height 33
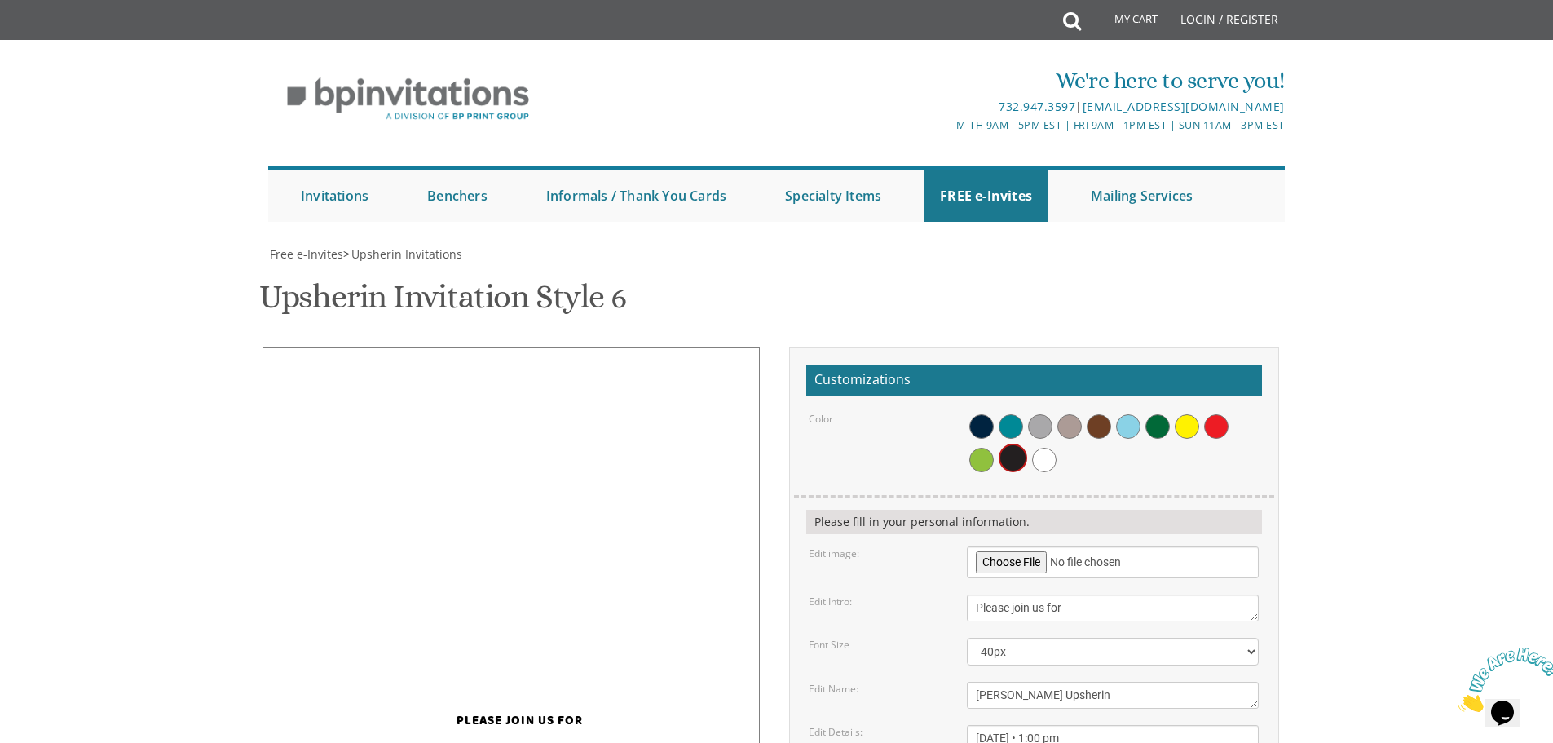
scroll to position [163, 0]
click at [1005, 546] on input "file" at bounding box center [1113, 562] width 292 height 32
type input "C:\fakepath\8097846631432675087.jpg"
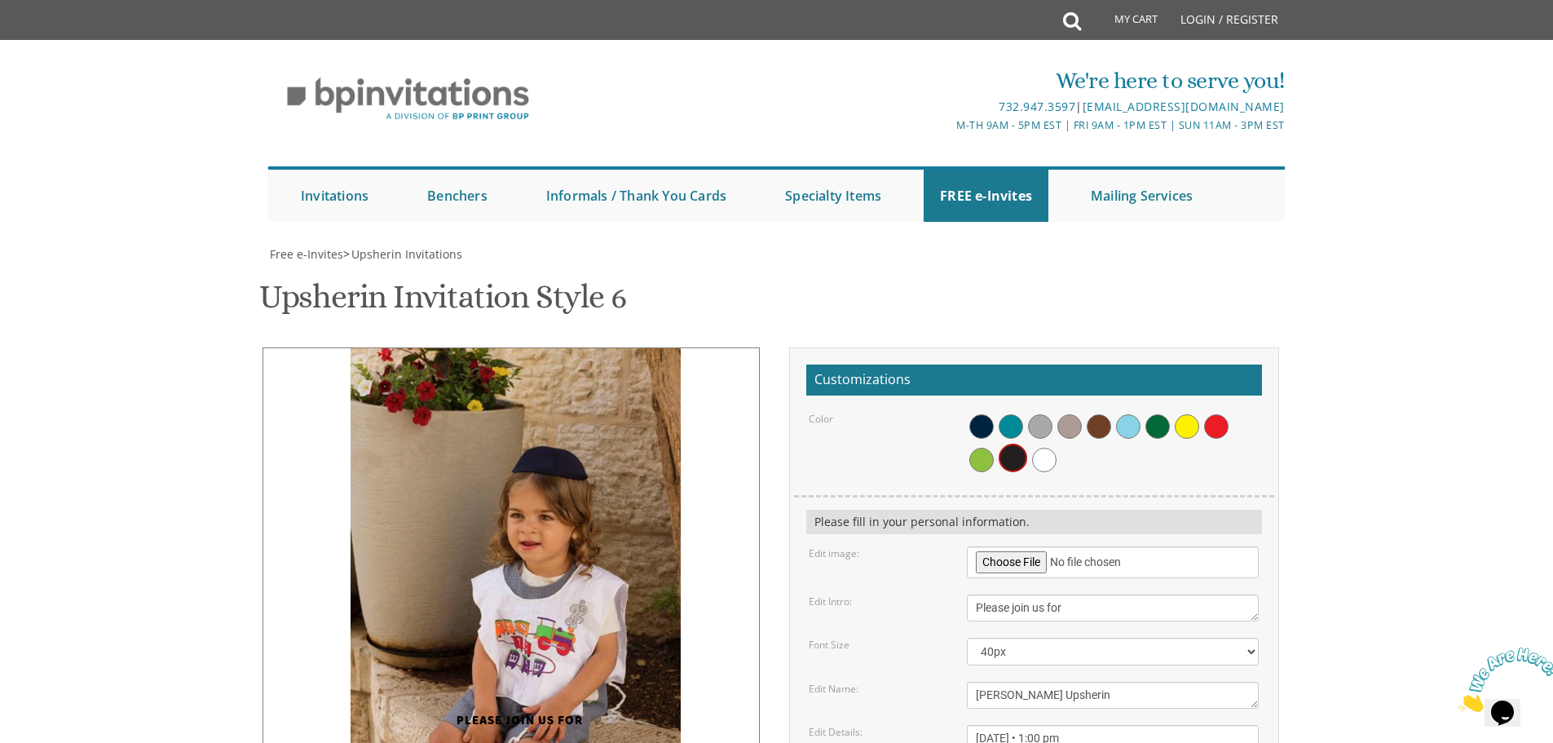
drag, startPoint x: 580, startPoint y: 448, endPoint x: 585, endPoint y: 404, distance: 44.3
click at [585, 404] on img at bounding box center [516, 595] width 330 height 496
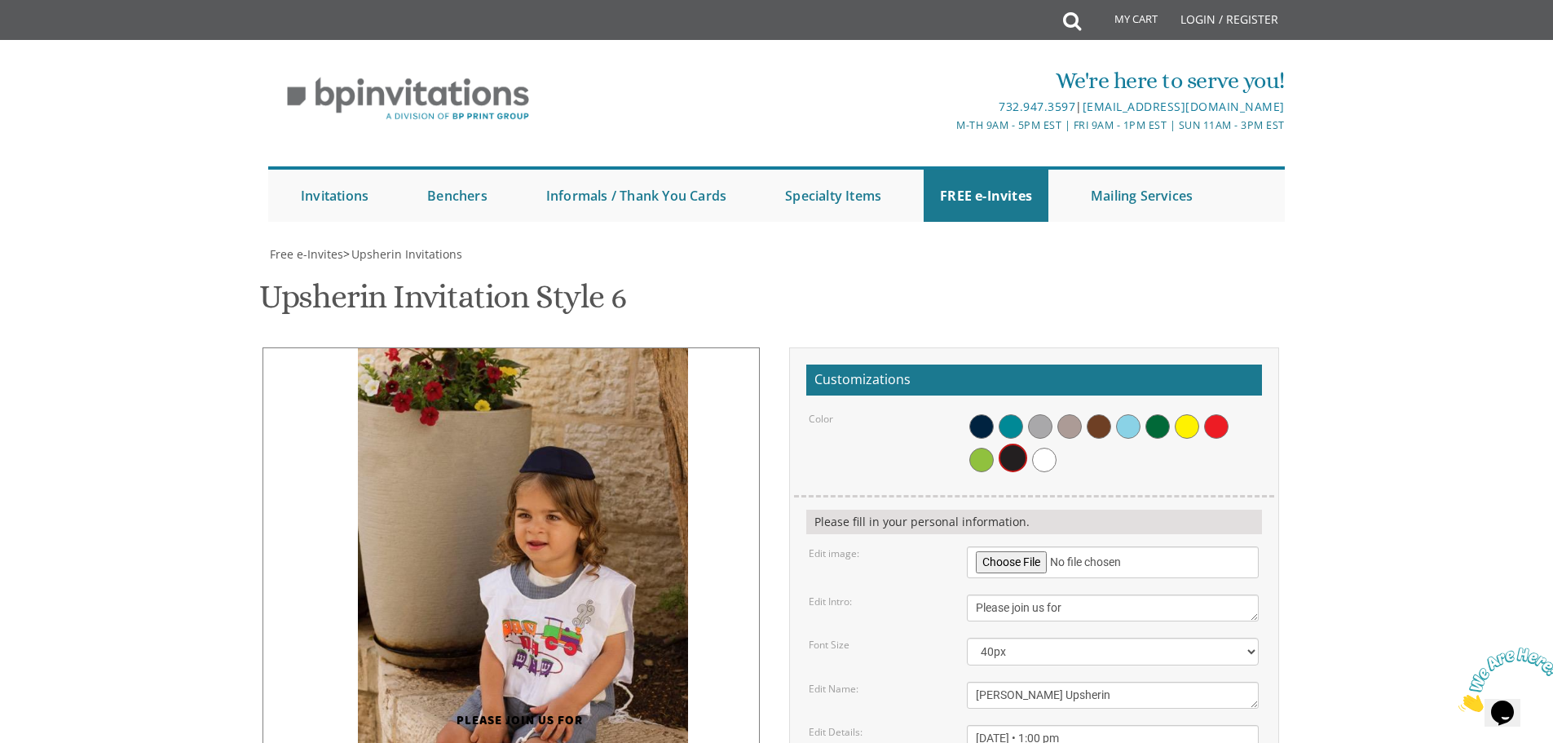
drag, startPoint x: 606, startPoint y: 426, endPoint x: 613, endPoint y: 419, distance: 9.8
click at [613, 419] on img at bounding box center [523, 595] width 330 height 496
drag, startPoint x: 1005, startPoint y: 534, endPoint x: 929, endPoint y: 527, distance: 76.2
click at [929, 682] on div "Edit Name: [PERSON_NAME] Upsherin" at bounding box center [1033, 695] width 474 height 27
type textarea "[PERSON_NAME] Upsherin"
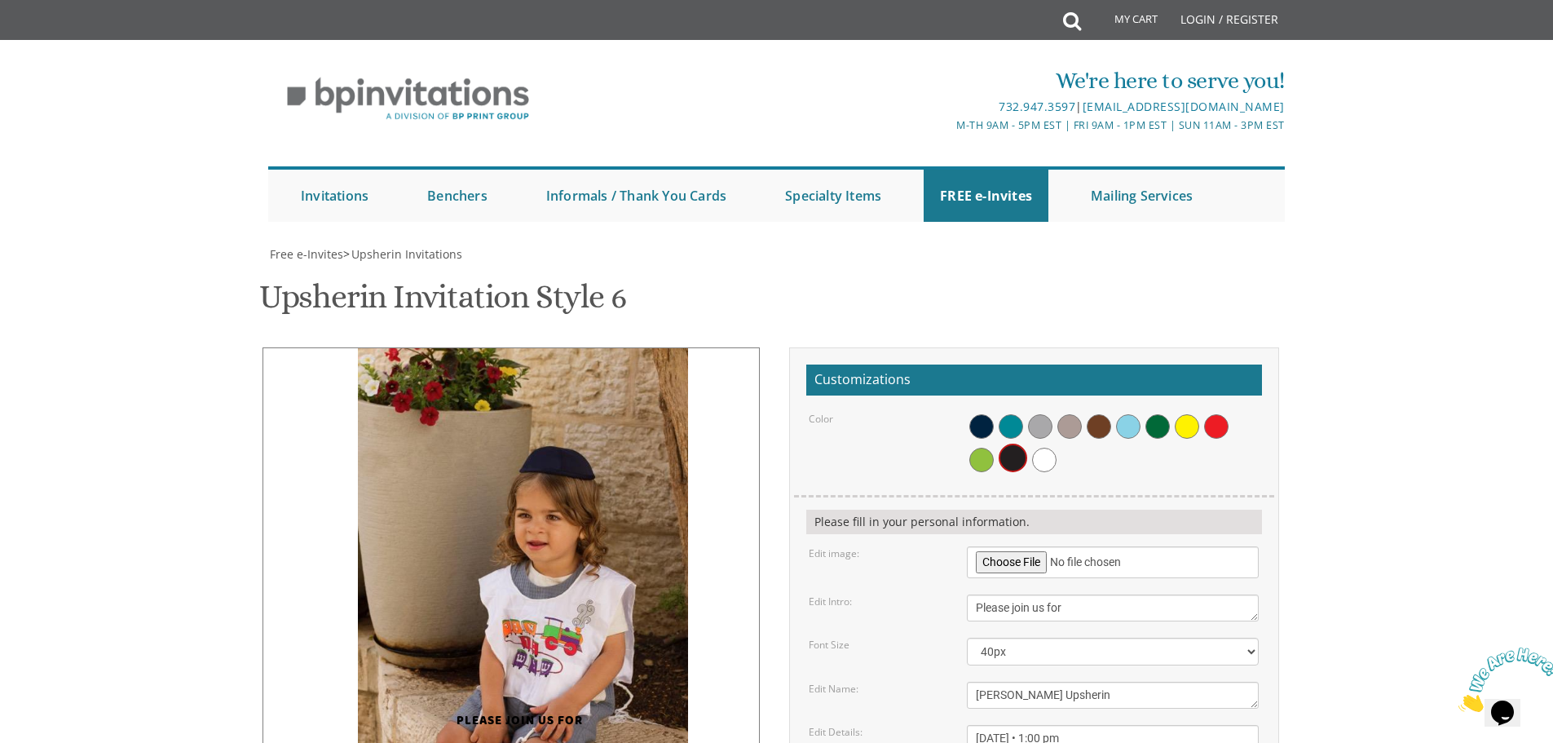
drag, startPoint x: 1076, startPoint y: 576, endPoint x: 930, endPoint y: 565, distance: 146.3
click at [930, 725] on div "Edit Details: [DATE] • 1:00 pm at our home • [STREET_ADDRESS]" at bounding box center [1033, 747] width 474 height 44
click at [1080, 725] on textarea "[DATE] • 1:00 pm at our home • [STREET_ADDRESS]" at bounding box center [1113, 747] width 292 height 44
drag, startPoint x: 1041, startPoint y: 593, endPoint x: 952, endPoint y: 593, distance: 88.9
click at [952, 725] on div "Edit Details: [DATE] • 1:00 pm at our home • [STREET_ADDRESS]" at bounding box center [1033, 747] width 474 height 44
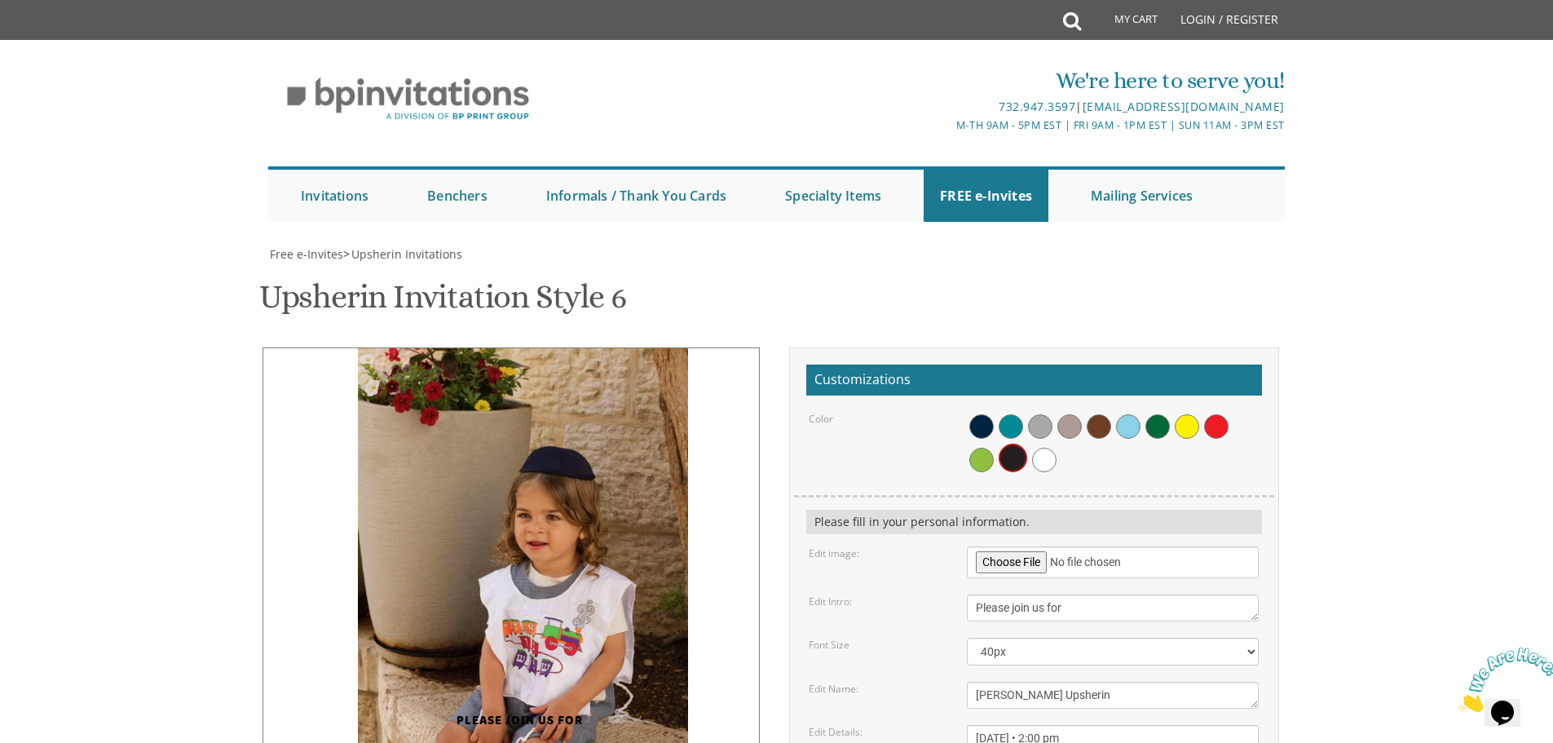
drag, startPoint x: 982, startPoint y: 592, endPoint x: 944, endPoint y: 591, distance: 37.5
click at [944, 725] on div "Edit Details: [DATE] • 1:00 pm at our home • [STREET_ADDRESS]" at bounding box center [1033, 747] width 474 height 44
drag, startPoint x: 979, startPoint y: 587, endPoint x: 1182, endPoint y: 607, distance: 203.9
click at [1182, 607] on form "Customizations Color Please fill in your personal information. Edit image: Edit…" at bounding box center [1034, 638] width 456 height 549
type textarea "[DATE] • 2:00 pm [STREET_ADDRESS][PERSON_NAME]"
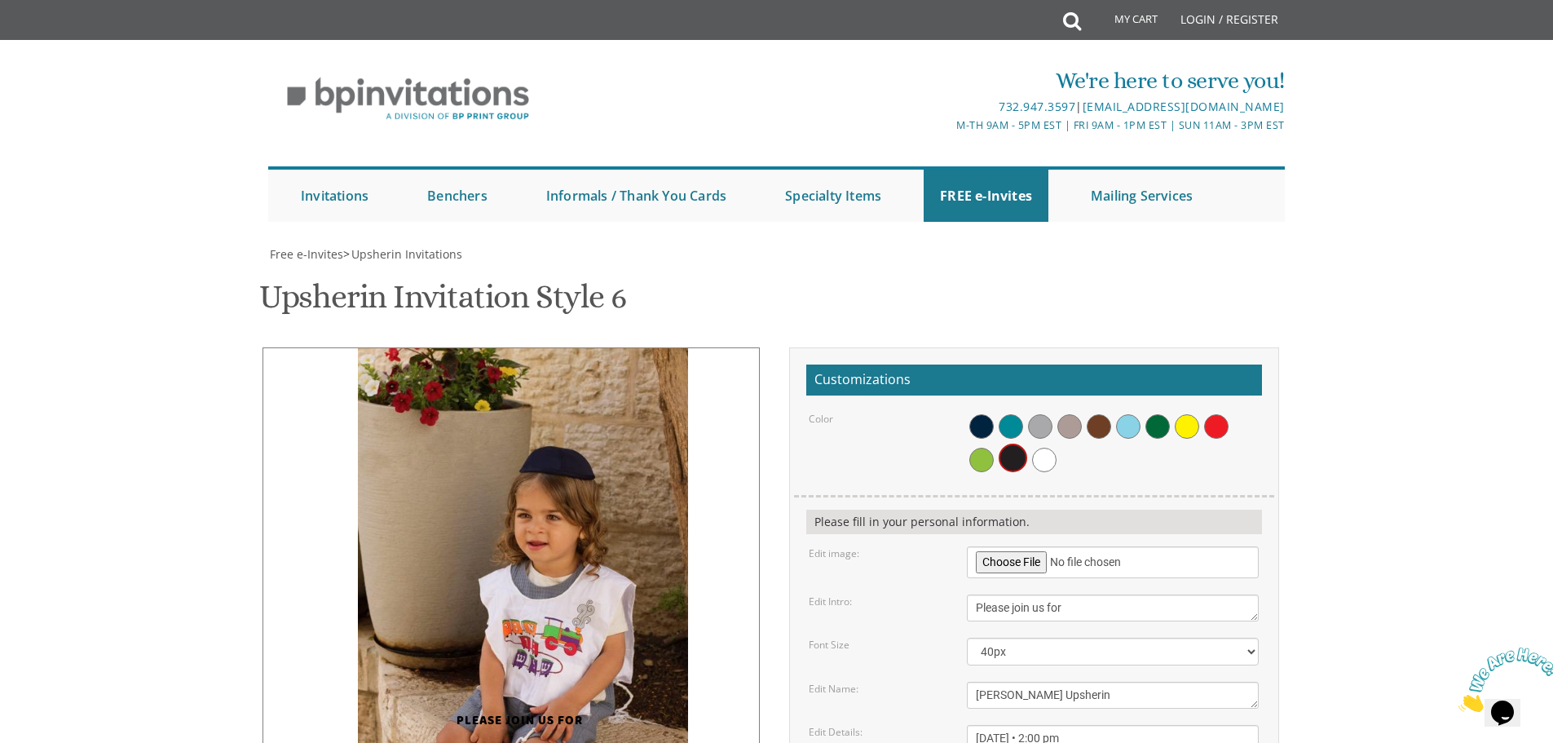
click at [1013, 414] on span at bounding box center [1011, 426] width 24 height 24
click at [986, 418] on span at bounding box center [981, 430] width 24 height 24
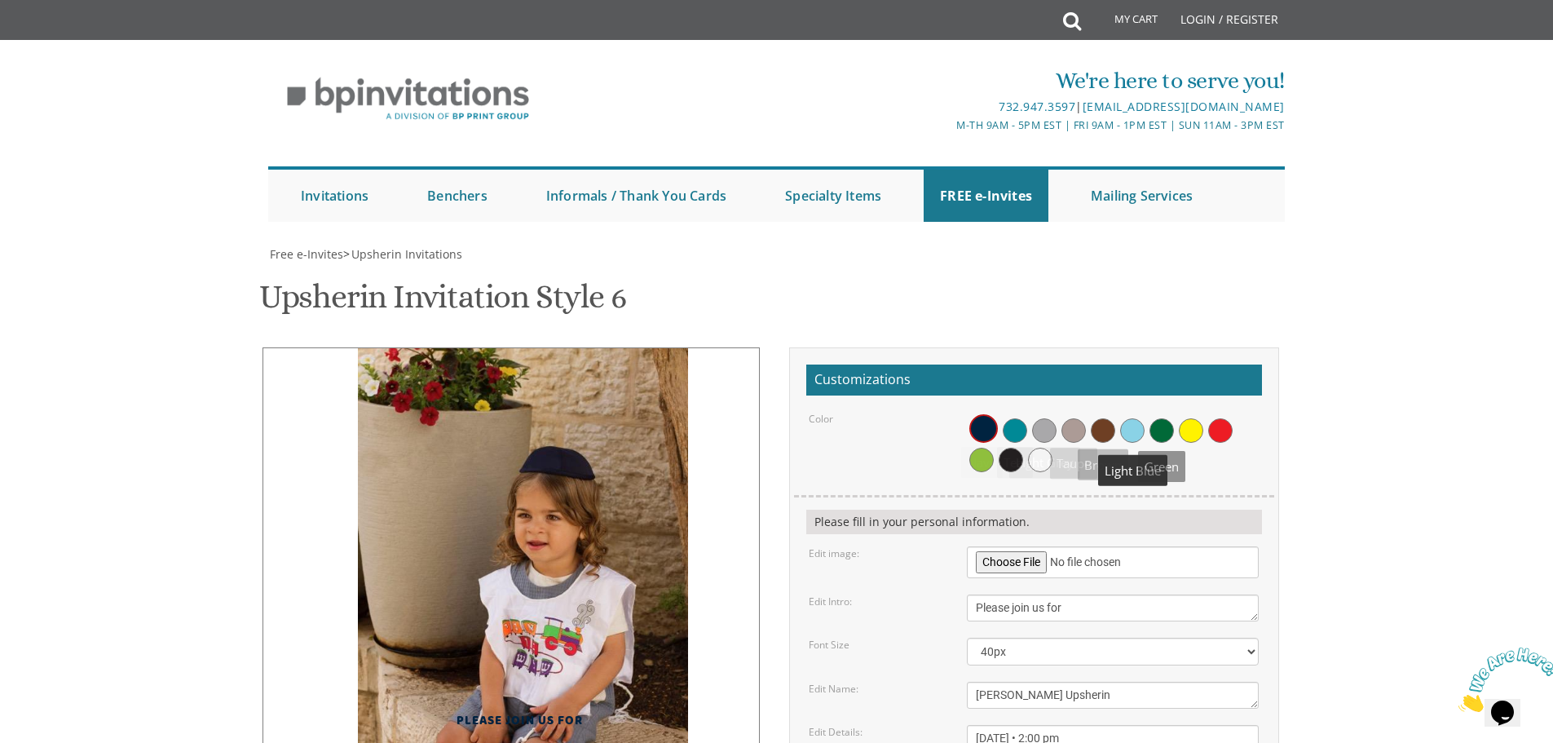
click at [1159, 418] on span at bounding box center [1161, 430] width 24 height 24
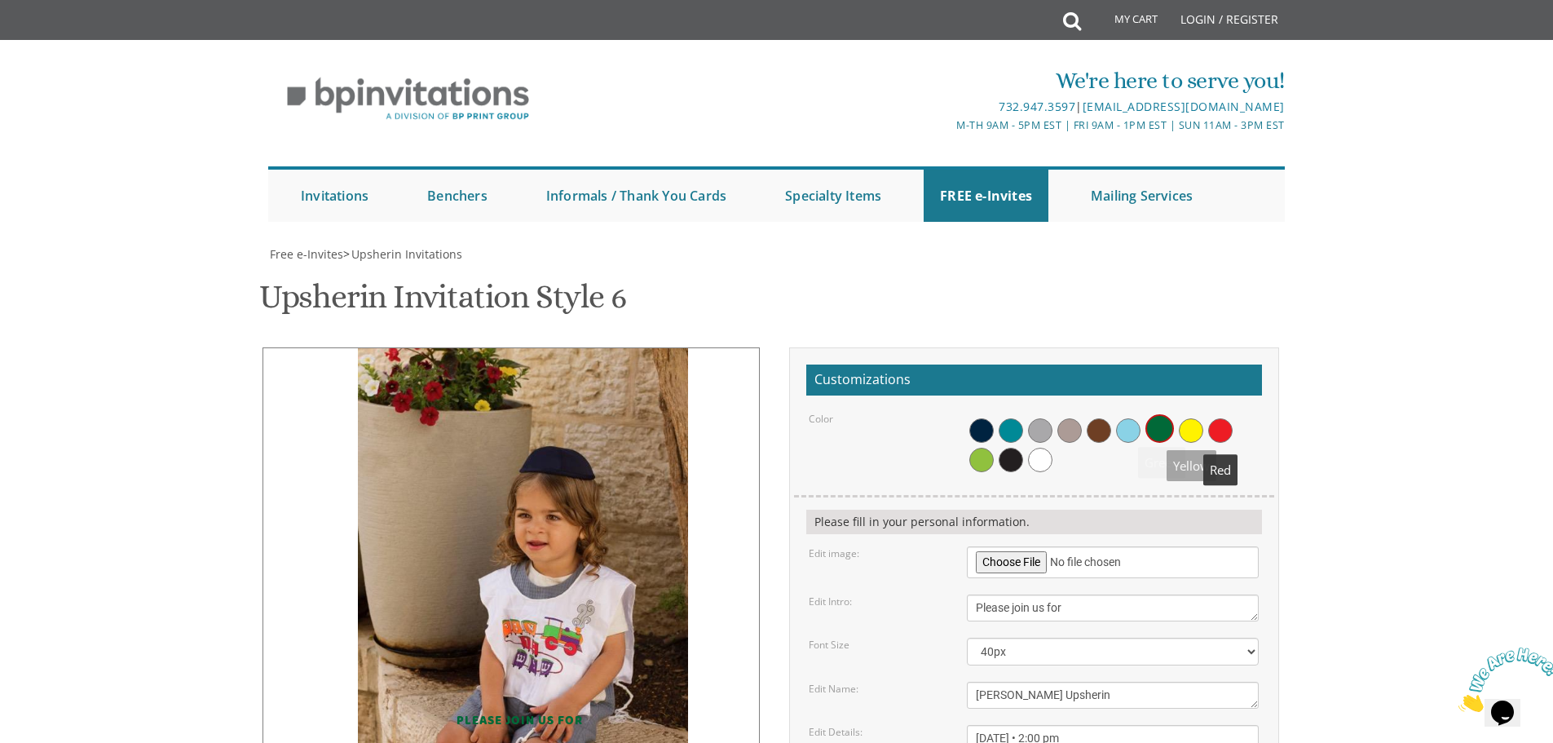
click at [1213, 418] on span at bounding box center [1220, 430] width 24 height 24
click at [989, 418] on span at bounding box center [981, 430] width 24 height 24
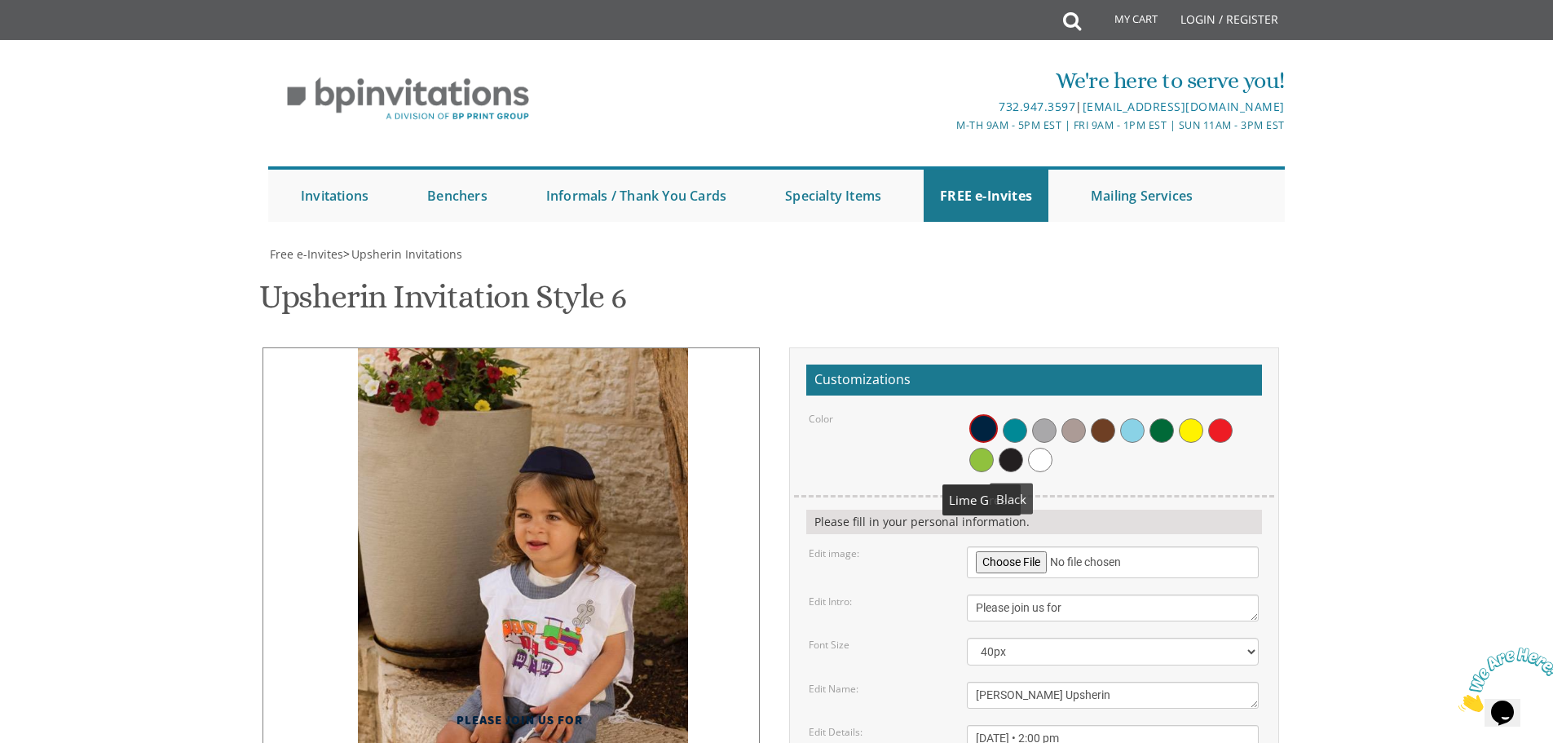
click at [1017, 448] on span at bounding box center [1011, 460] width 24 height 24
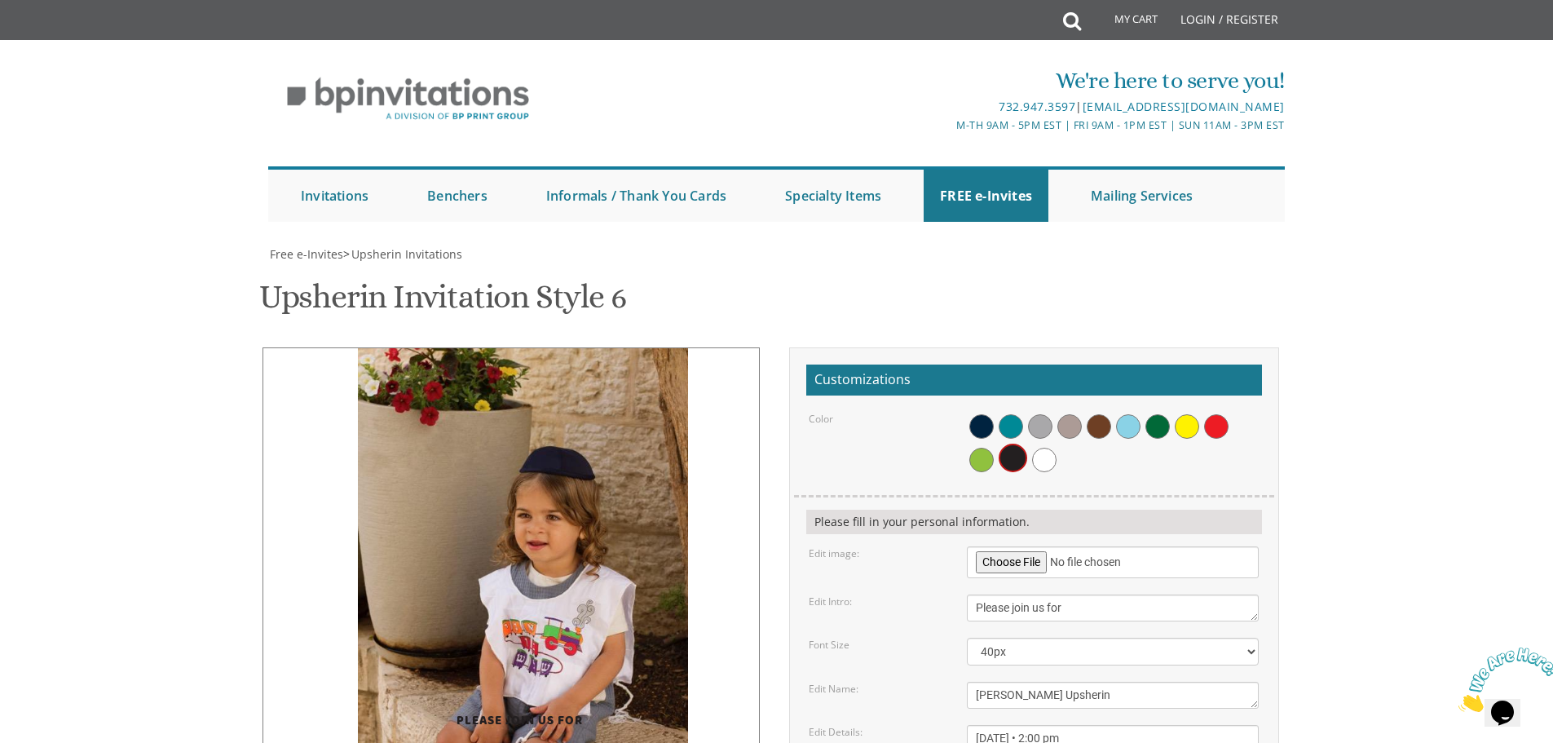
type input "[EMAIL_ADDRESS][DOMAIN_NAME]"
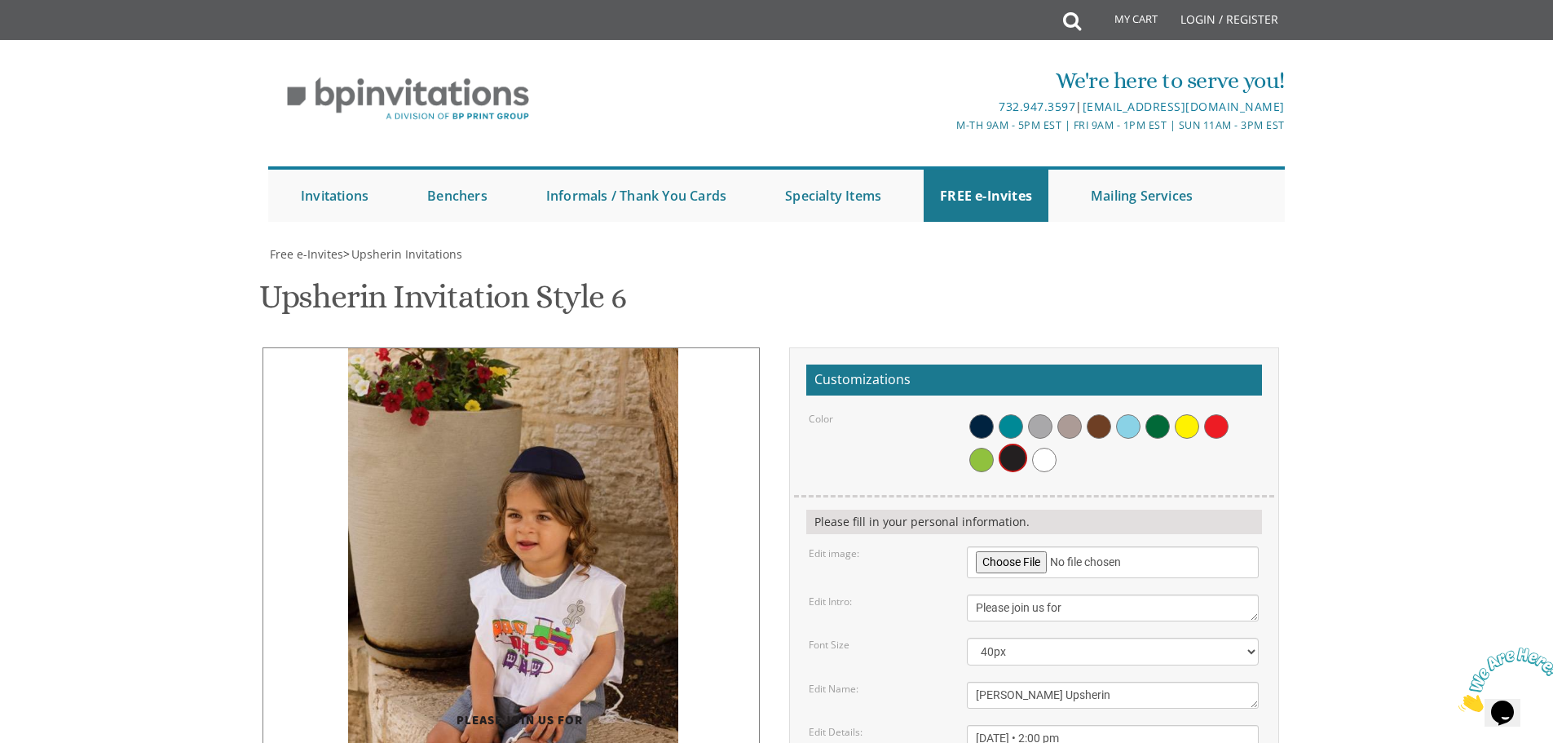
drag, startPoint x: 629, startPoint y: 421, endPoint x: 619, endPoint y: 418, distance: 10.1
click at [619, 418] on img at bounding box center [513, 595] width 330 height 496
